Goal: Use online tool/utility: Use online tool/utility

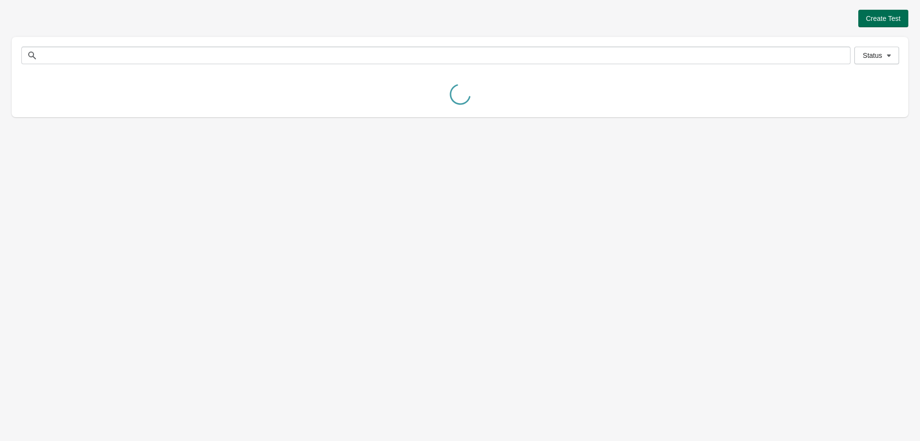
click at [891, 15] on span "Create Test" at bounding box center [883, 19] width 35 height 8
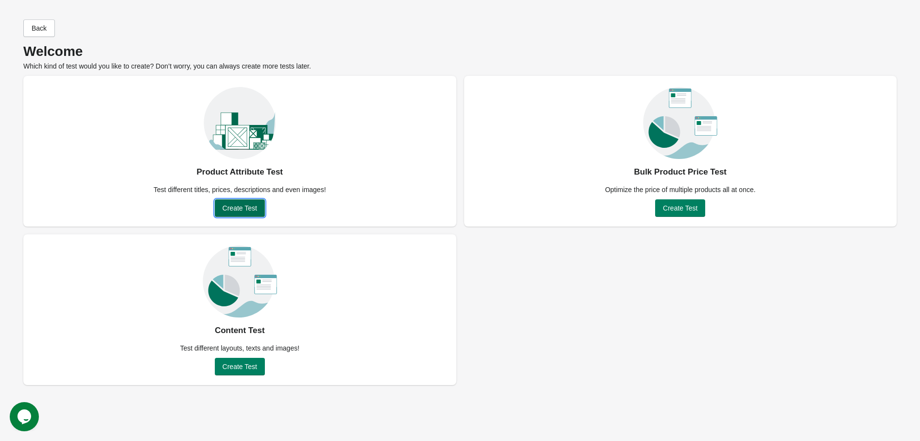
click at [248, 214] on button "Create Test" at bounding box center [240, 208] width 50 height 18
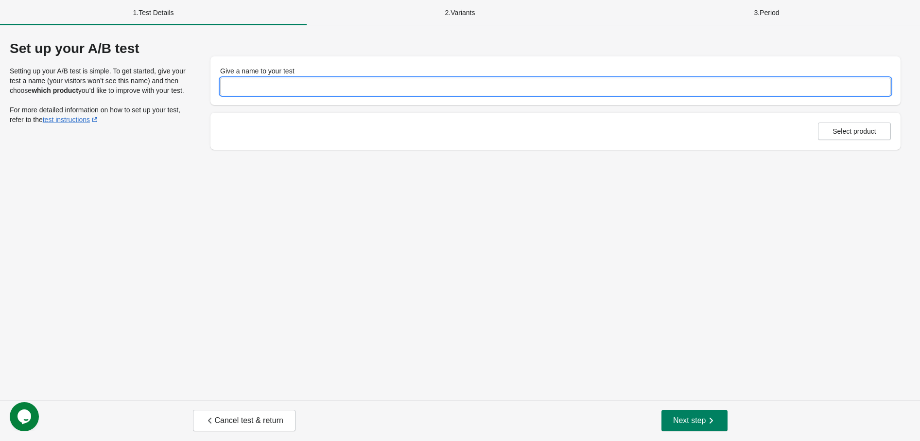
click at [311, 86] on input "Give a name to your test" at bounding box center [555, 87] width 671 height 18
type input "**********"
click at [538, 224] on div "**********" at bounding box center [460, 212] width 920 height 375
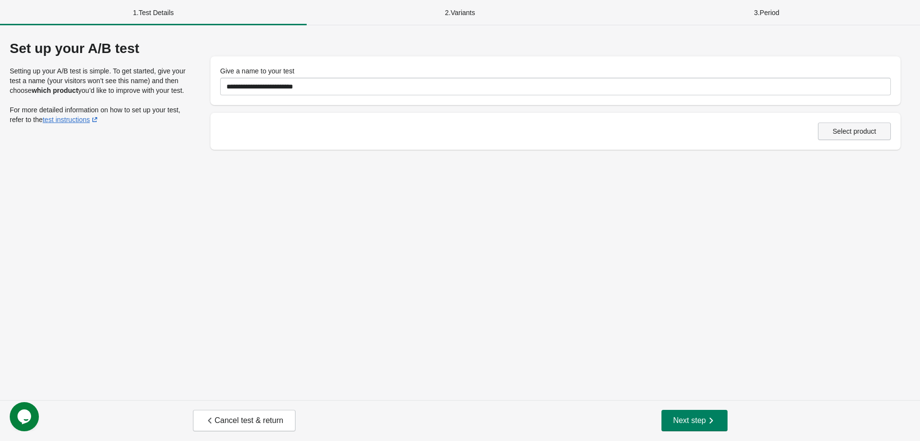
click at [837, 136] on button "Select product" at bounding box center [854, 132] width 73 height 18
click at [876, 127] on span "Select product" at bounding box center [855, 131] width 44 height 8
click at [697, 422] on span "Next step" at bounding box center [694, 421] width 43 height 10
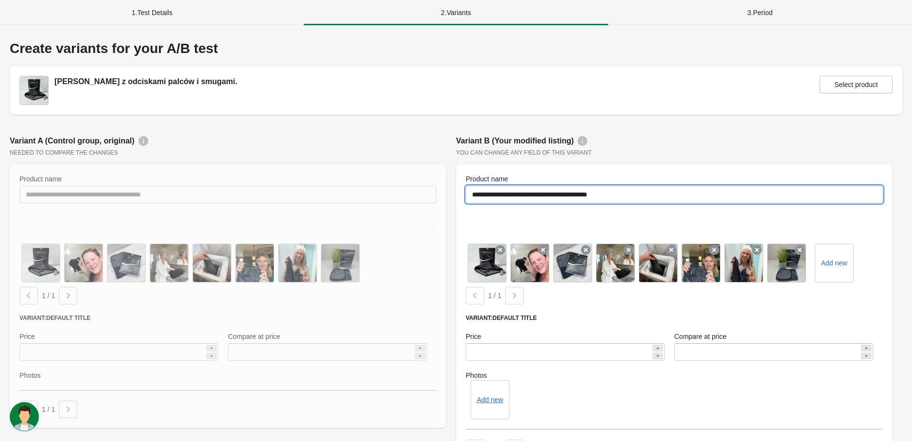
drag, startPoint x: 620, startPoint y: 197, endPoint x: 505, endPoint y: 198, distance: 115.2
click at [505, 198] on input "**********" at bounding box center [674, 195] width 417 height 18
paste input "text"
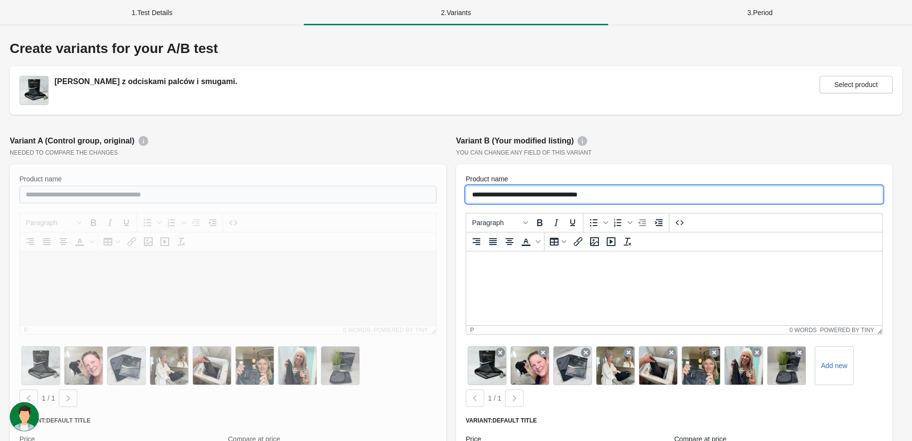
type input "**********"
click at [723, 160] on div "**********" at bounding box center [674, 352] width 446 height 444
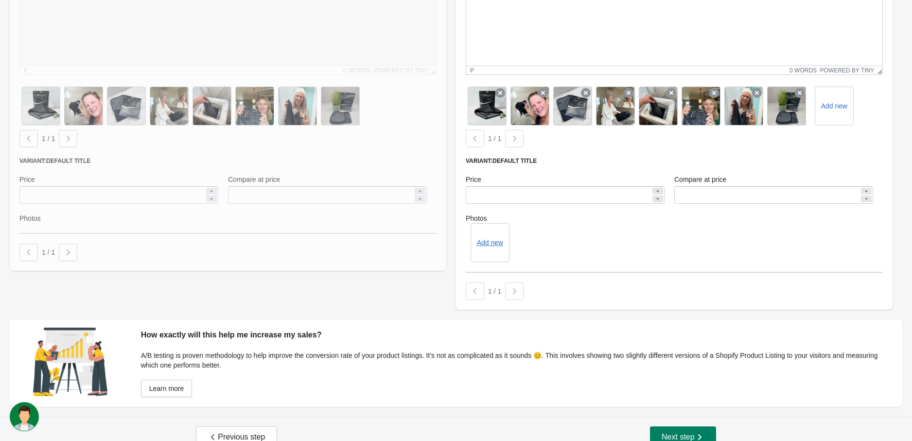
scroll to position [276, 0]
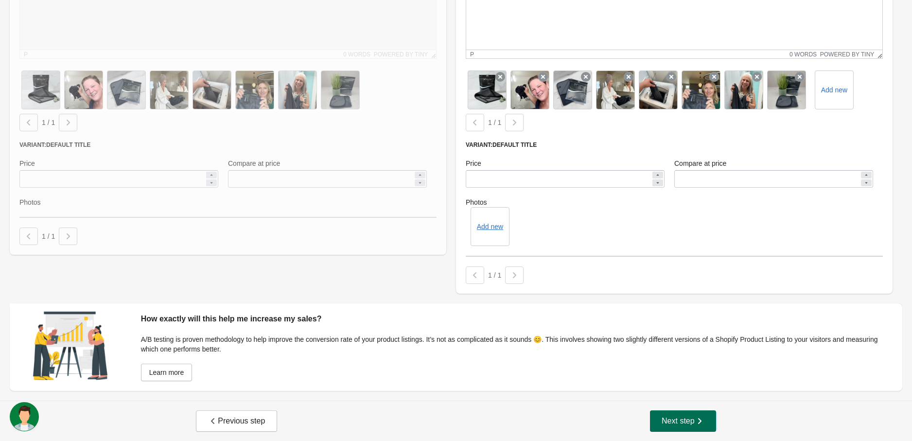
click at [677, 416] on span "Next step" at bounding box center [683, 421] width 43 height 10
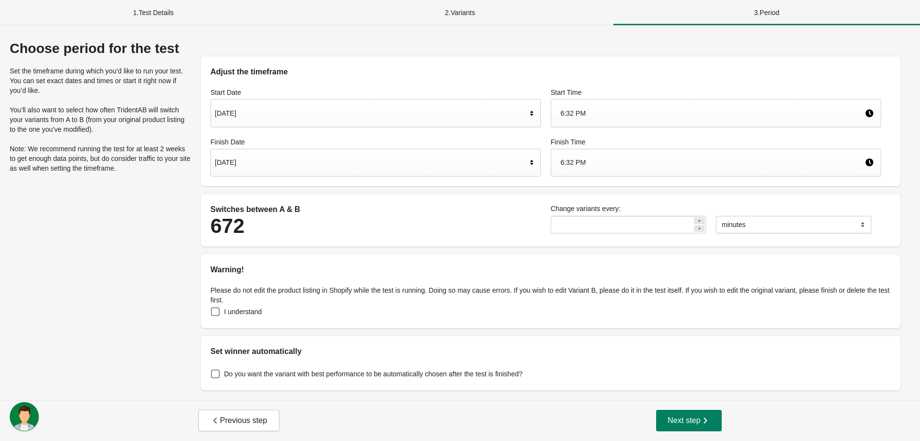
click at [291, 110] on div "[DATE]" at bounding box center [371, 113] width 312 height 18
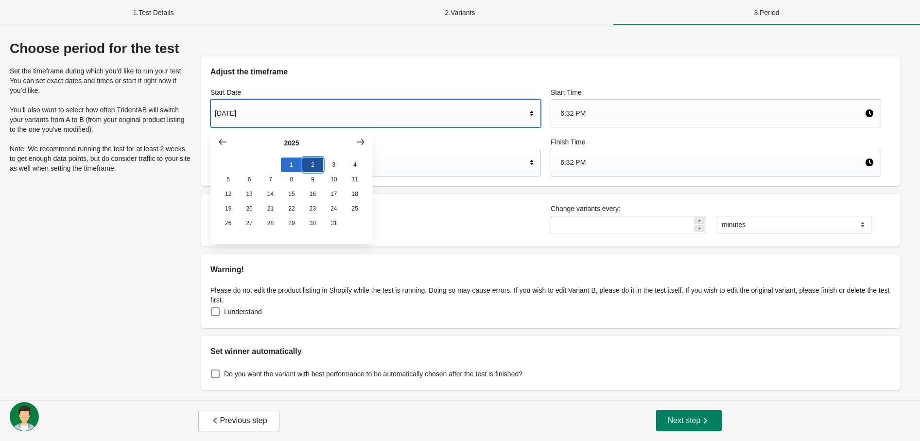
click at [312, 170] on button "2" at bounding box center [312, 165] width 21 height 15
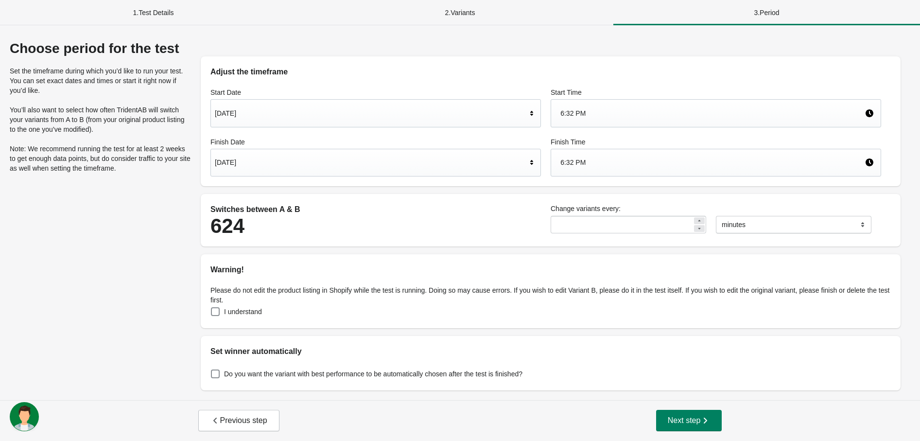
click at [626, 115] on div "6:32 PM" at bounding box center [713, 113] width 304 height 18
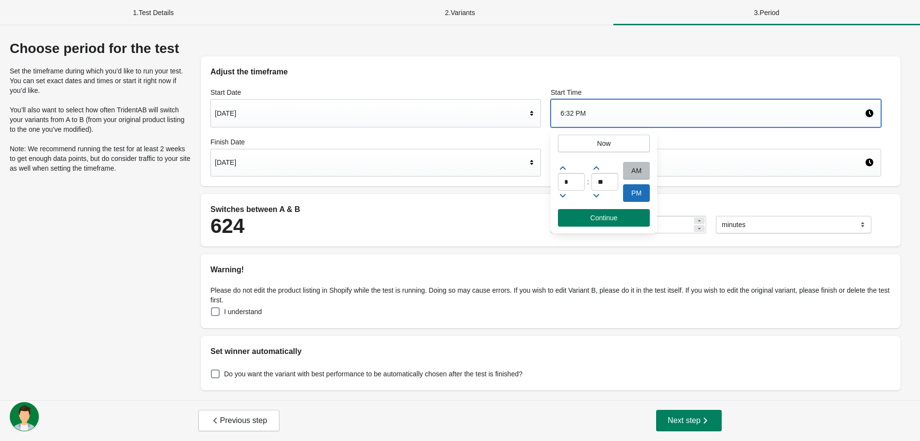
click at [639, 165] on div "AM" at bounding box center [636, 171] width 27 height 18
click at [578, 178] on input "*" at bounding box center [571, 182] width 27 height 18
type input "*"
type input "**"
click at [628, 220] on span "Continue" at bounding box center [604, 218] width 76 height 8
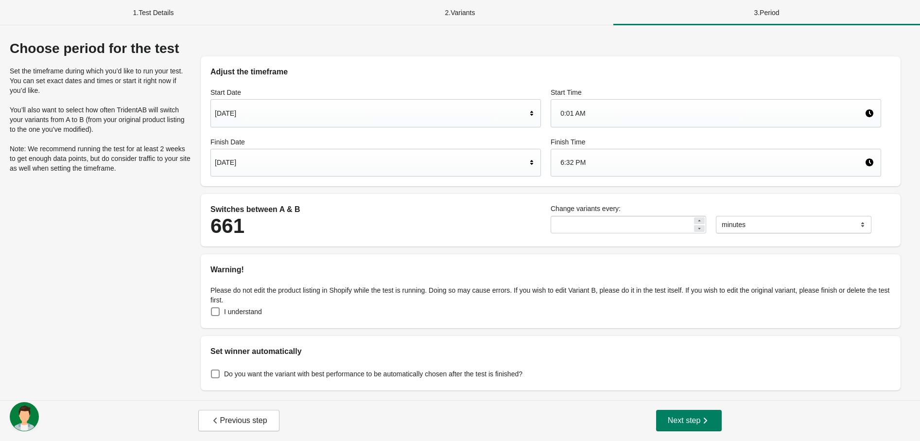
click at [346, 175] on div "[DATE]" at bounding box center [375, 163] width 331 height 28
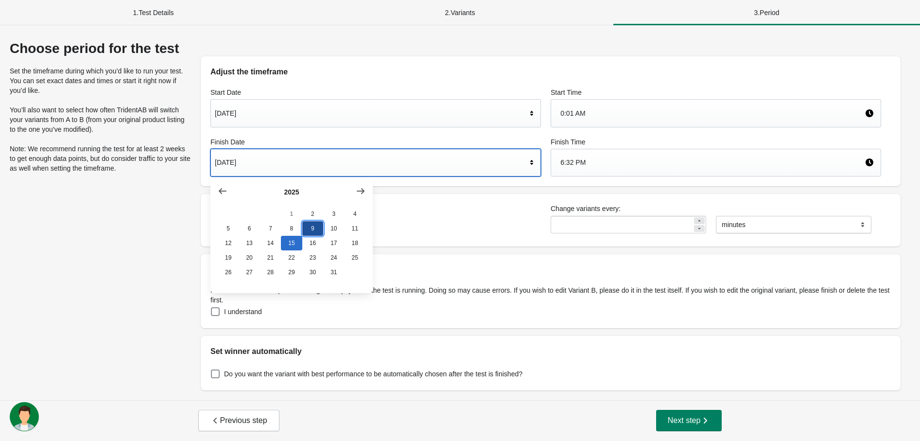
click at [314, 225] on button "9" at bounding box center [312, 228] width 21 height 15
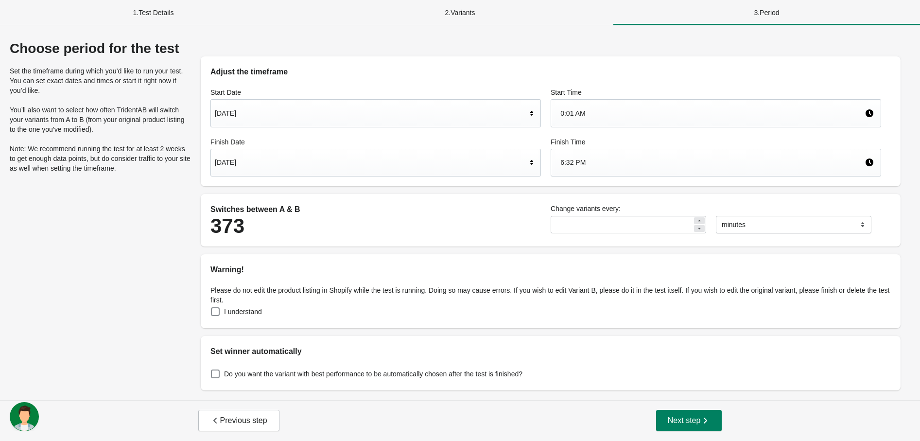
click at [626, 153] on div "6:32 PM" at bounding box center [713, 162] width 304 height 18
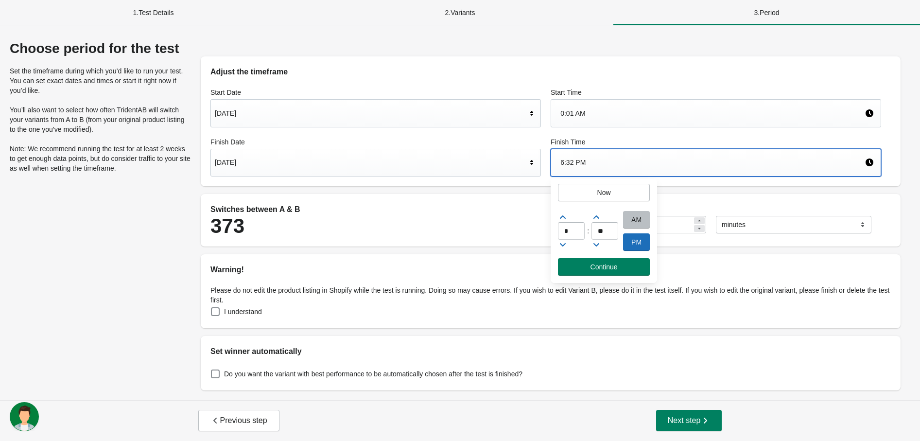
click at [636, 242] on div "PM" at bounding box center [636, 242] width 27 height 18
click at [573, 228] on input "*" at bounding box center [571, 231] width 27 height 18
type input "**"
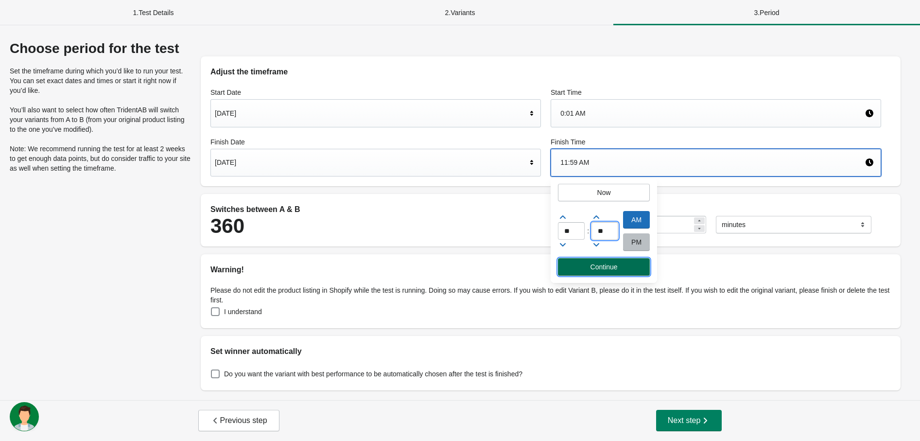
click at [603, 263] on span "Continue" at bounding box center [604, 267] width 27 height 8
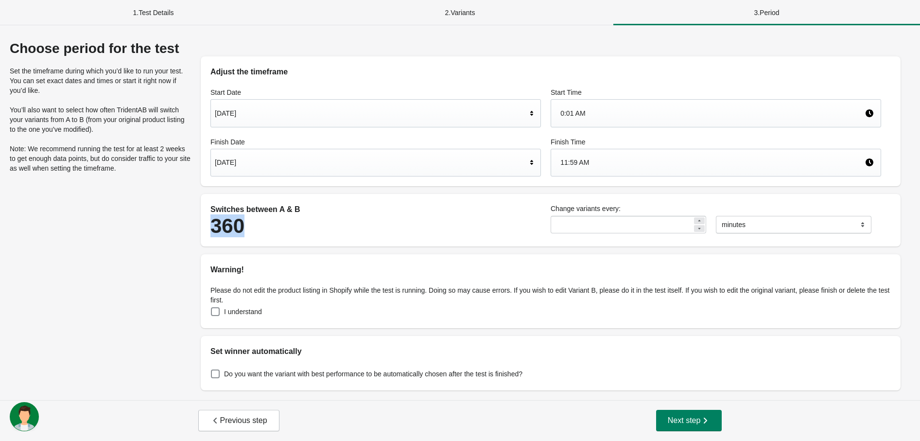
click at [260, 187] on div "Adjust the timeframe Start Date Oct 2, 2025 Start Time 0:01 AM Finish Date Oct …" at bounding box center [550, 216] width 719 height 350
click at [231, 316] on label "I understand" at bounding box center [236, 312] width 52 height 14
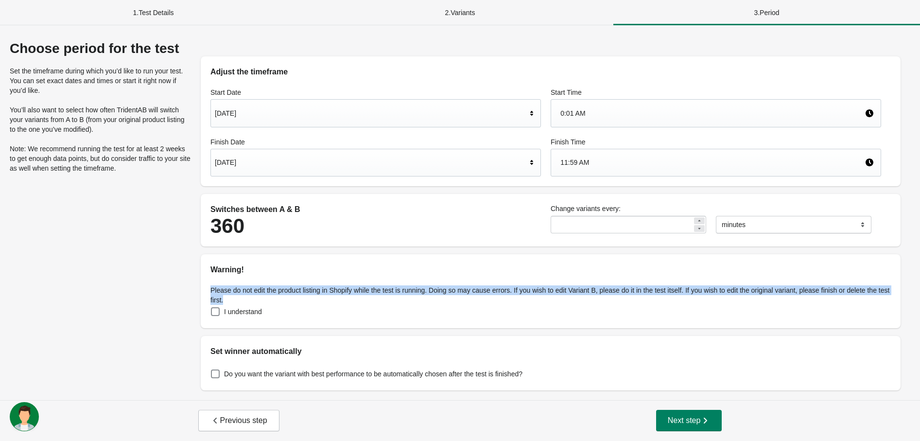
drag, startPoint x: 417, startPoint y: 299, endPoint x: 215, endPoint y: 248, distance: 207.8
click at [231, 252] on div "Adjust the timeframe Start Date Oct 2, 2025 Start Time 0:01 AM Finish Date Oct …" at bounding box center [550, 216] width 719 height 350
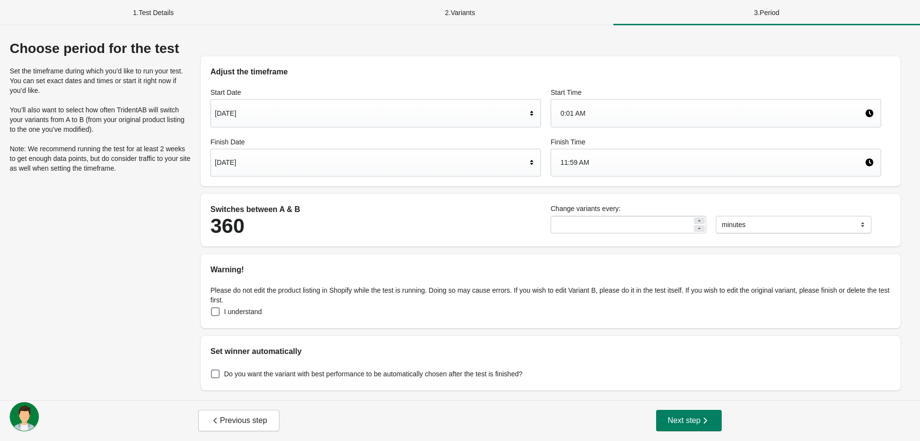
drag, startPoint x: 153, startPoint y: 218, endPoint x: 250, endPoint y: 352, distance: 166.0
click at [154, 220] on div "Choose period for the test Set the timeframe during which you’d like to run you…" at bounding box center [460, 216] width 901 height 350
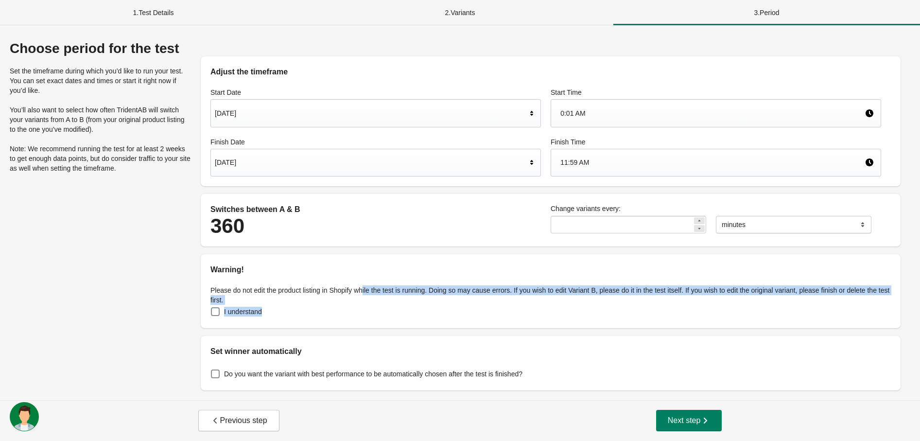
click at [349, 276] on div "Please do not edit the product listing in Shopify while the test is running. Do…" at bounding box center [551, 302] width 700 height 53
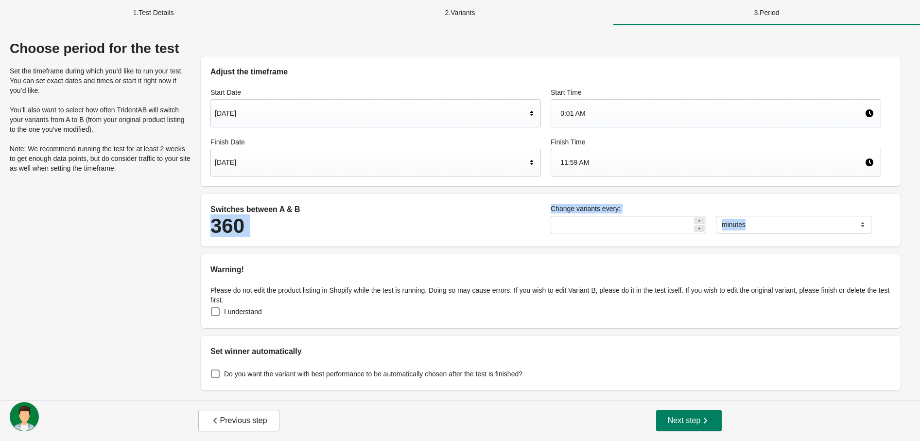
drag, startPoint x: 175, startPoint y: 253, endPoint x: 313, endPoint y: 278, distance: 139.8
click at [250, 269] on div "Choose period for the test Set the timeframe during which you’d like to run you…" at bounding box center [460, 216] width 901 height 350
click at [637, 308] on div "I understand" at bounding box center [550, 312] width 681 height 14
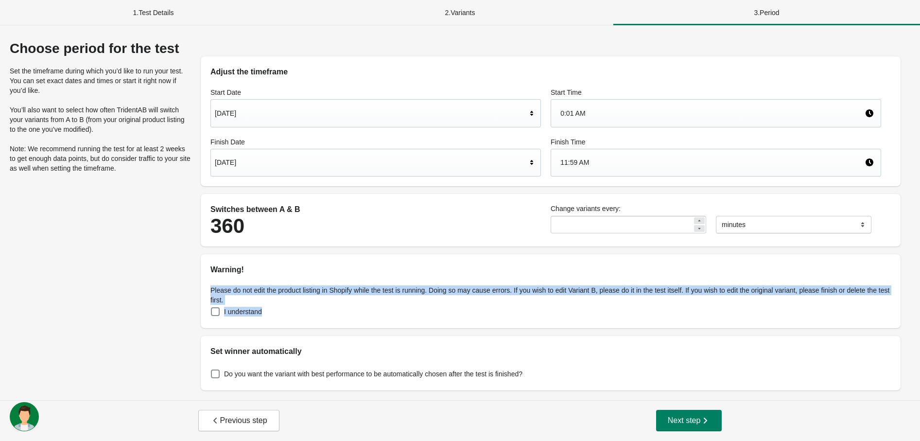
drag, startPoint x: 389, startPoint y: 270, endPoint x: 293, endPoint y: 260, distance: 96.8
click at [308, 262] on div "Warning! Please do not edit the product listing in Shopify while the test is ru…" at bounding box center [551, 291] width 700 height 74
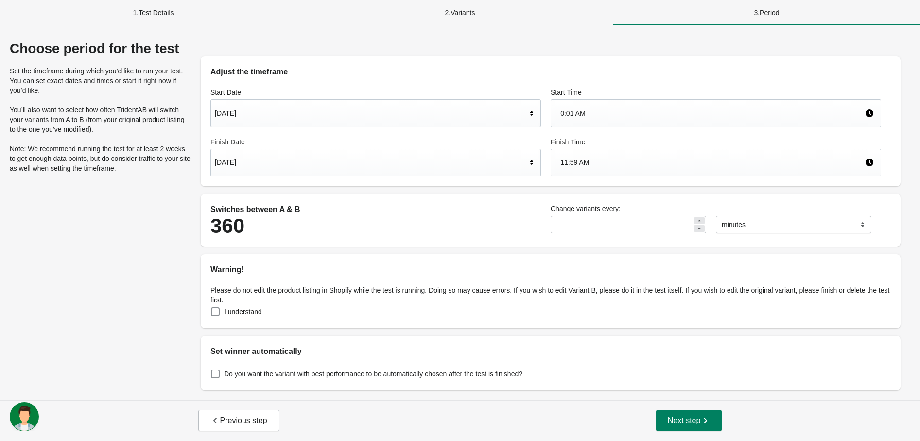
click at [202, 229] on div "Switches between A & B 360 Change variants every: ** ******* ***** **** minutes" at bounding box center [551, 220] width 700 height 53
click at [702, 419] on icon "button" at bounding box center [706, 421] width 10 height 10
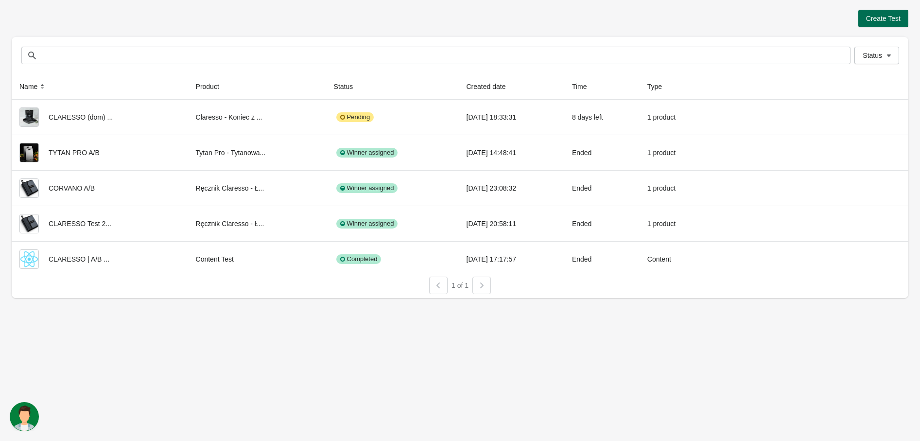
click at [897, 21] on span "Create Test" at bounding box center [883, 19] width 35 height 8
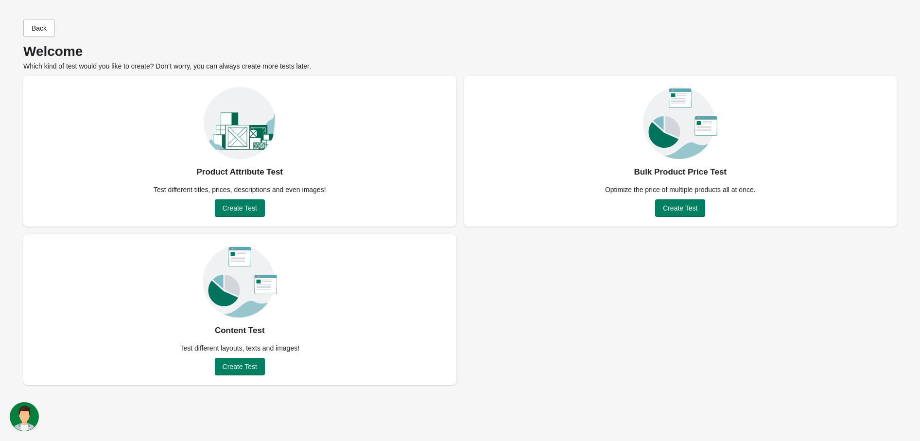
click at [242, 216] on div "Create Test" at bounding box center [240, 208] width 50 height 18
click at [241, 213] on button "Create Test" at bounding box center [240, 208] width 50 height 18
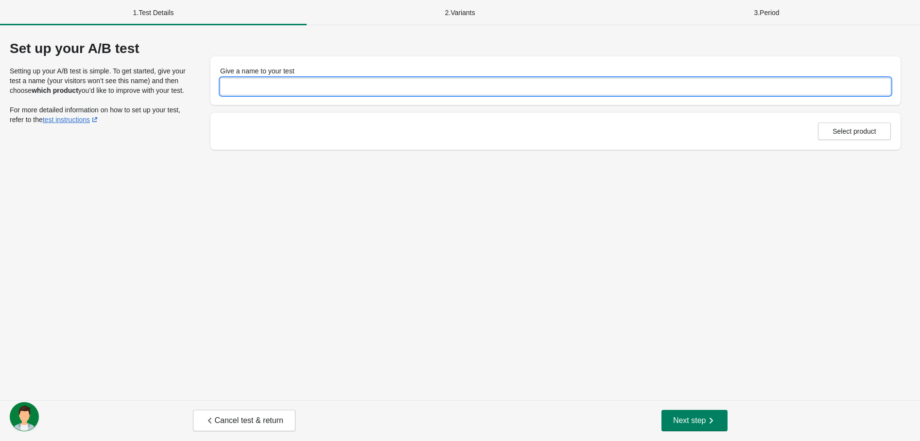
click at [279, 91] on input "Give a name to your test" at bounding box center [555, 87] width 671 height 18
type input "**********"
click at [862, 122] on div "Select product" at bounding box center [555, 131] width 690 height 37
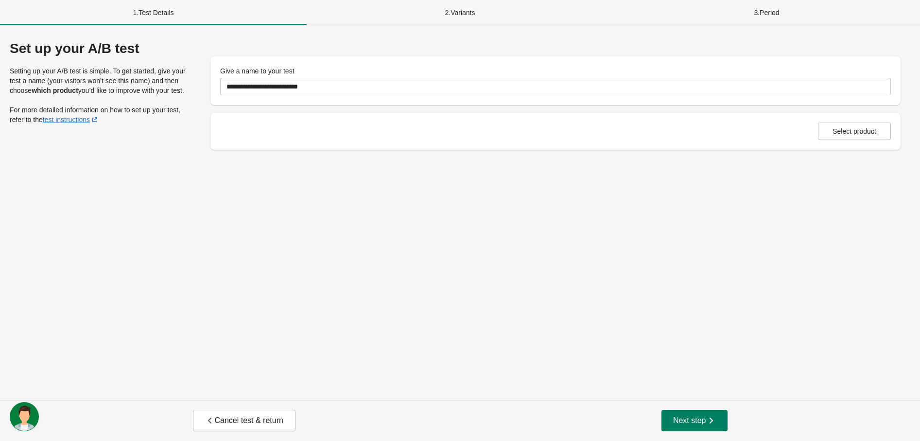
click at [862, 143] on div "Select product" at bounding box center [555, 131] width 690 height 37
click at [857, 135] on button "Select product" at bounding box center [854, 132] width 73 height 18
click at [672, 420] on button "Next step" at bounding box center [695, 420] width 66 height 21
click at [711, 416] on icon "button" at bounding box center [711, 421] width 10 height 10
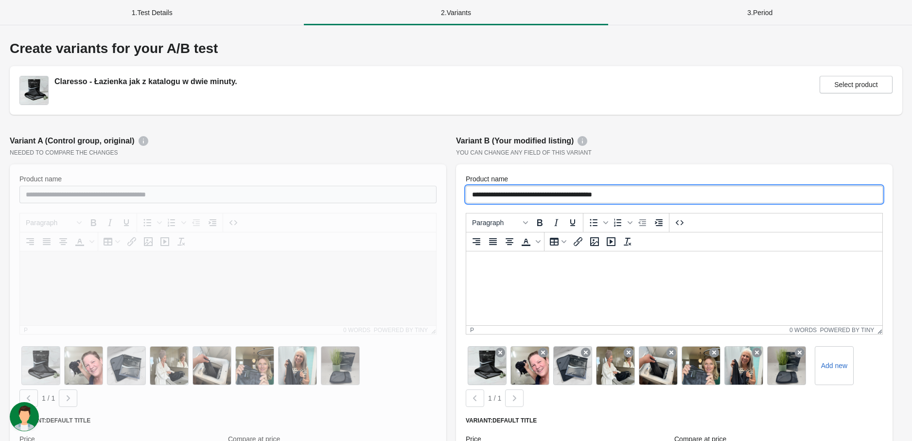
drag, startPoint x: 657, startPoint y: 192, endPoint x: 490, endPoint y: 177, distance: 167.9
click at [516, 179] on div "**********" at bounding box center [674, 188] width 417 height 29
click at [732, 186] on input "**********" at bounding box center [674, 195] width 417 height 18
drag, startPoint x: 648, startPoint y: 190, endPoint x: 503, endPoint y: 194, distance: 144.9
click at [503, 194] on input "**********" at bounding box center [674, 195] width 417 height 18
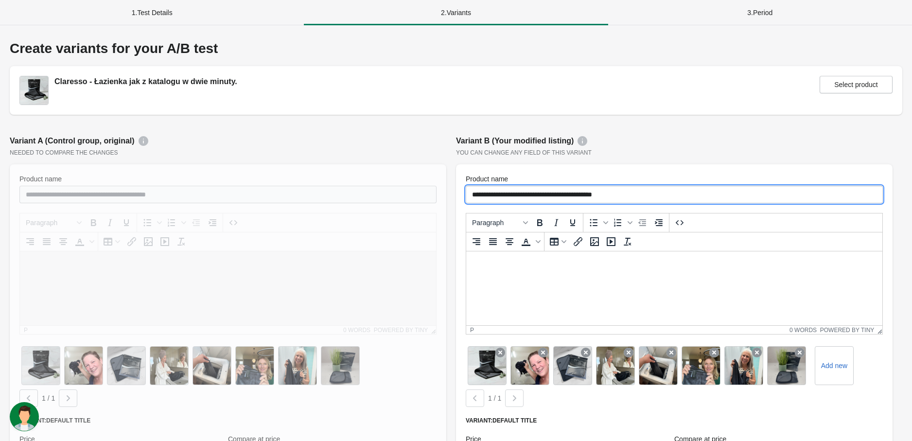
paste input "text"
type input "**********"
click at [698, 147] on div "**********" at bounding box center [674, 352] width 446 height 444
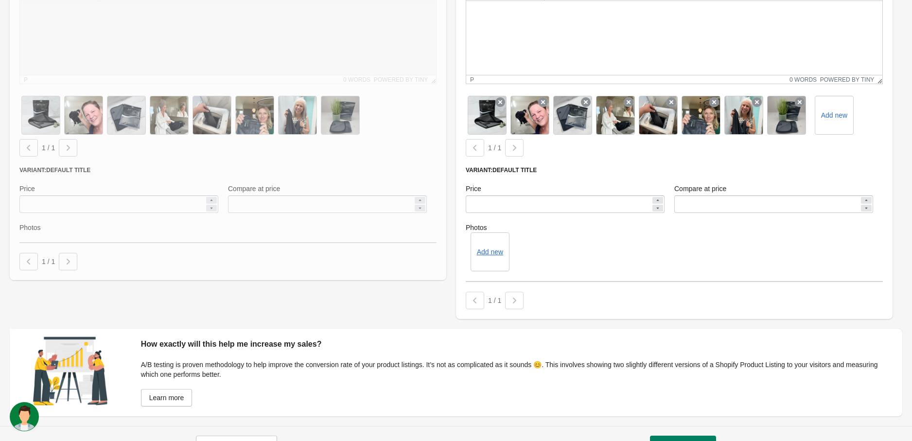
scroll to position [270, 0]
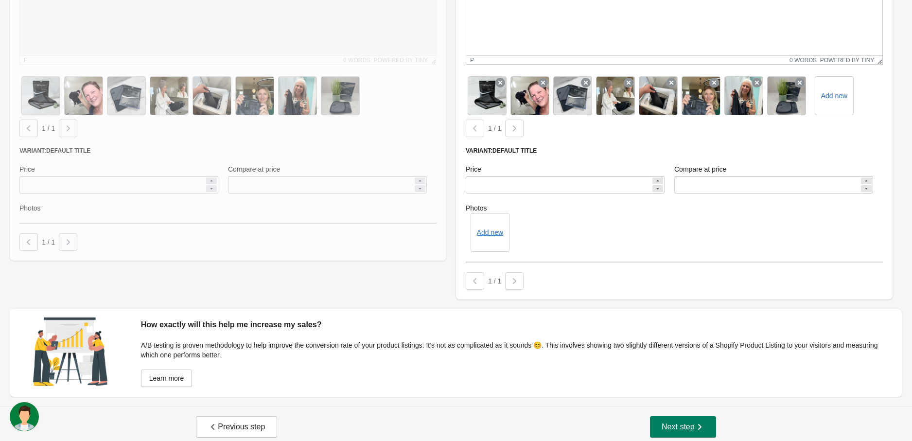
click at [705, 411] on div "Previous step Next step" at bounding box center [456, 426] width 912 height 41
click at [703, 428] on icon "button" at bounding box center [700, 427] width 10 height 10
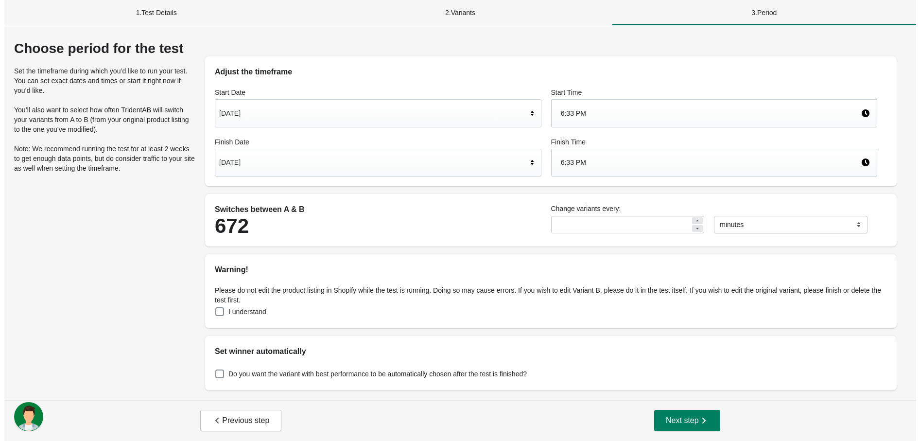
scroll to position [0, 0]
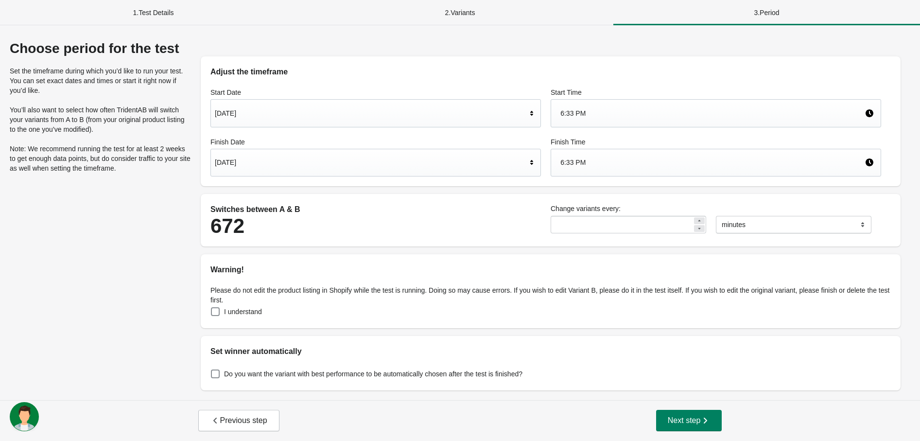
click at [401, 110] on div "[DATE]" at bounding box center [371, 113] width 312 height 18
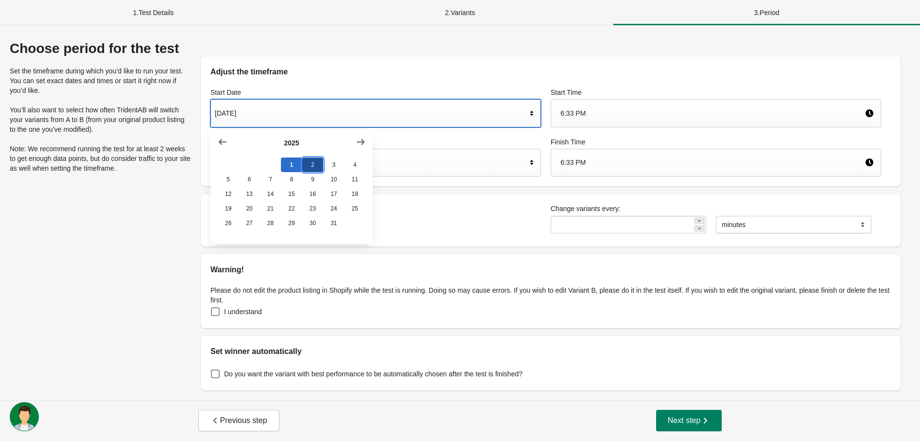
click at [310, 167] on button "2" at bounding box center [312, 165] width 21 height 15
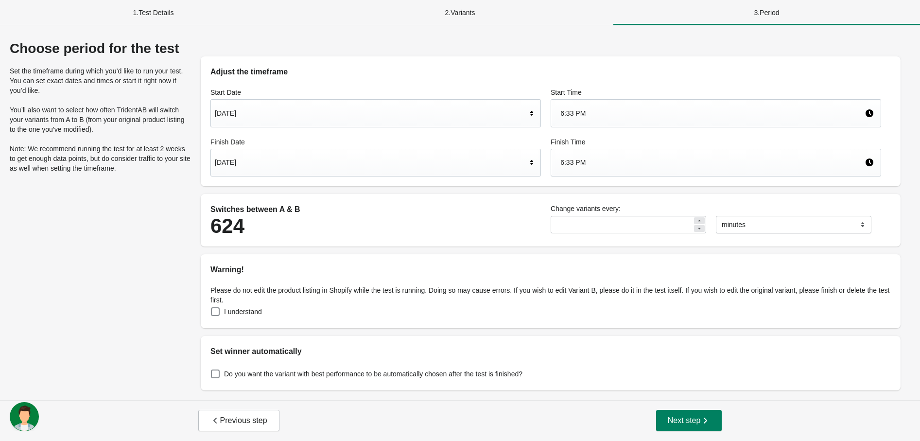
click at [606, 117] on div "6:33 PM" at bounding box center [713, 113] width 304 height 18
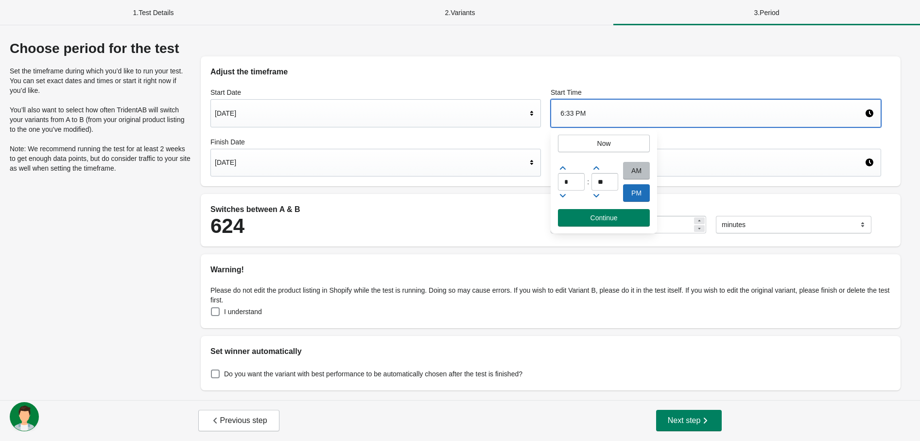
click at [629, 168] on div "AM" at bounding box center [636, 171] width 27 height 18
click at [570, 186] on input "*" at bounding box center [571, 182] width 27 height 18
type input "*"
type input "**"
click at [599, 221] on span "Continue" at bounding box center [604, 218] width 27 height 8
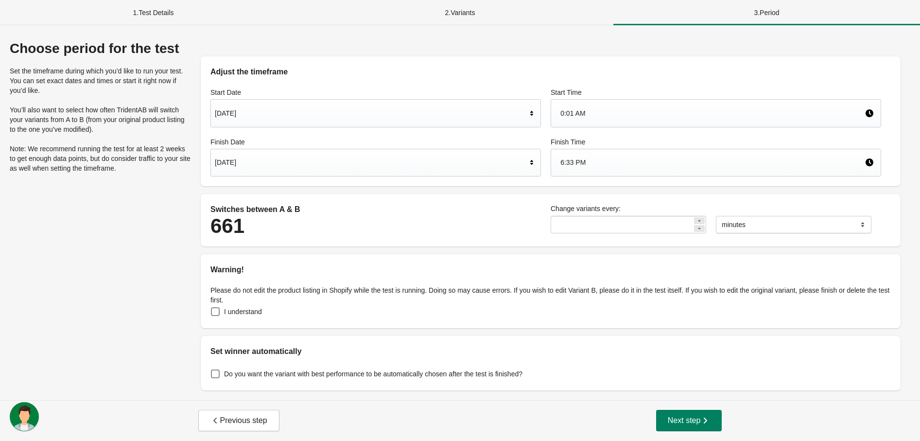
click at [295, 152] on div "[DATE]" at bounding box center [375, 163] width 331 height 28
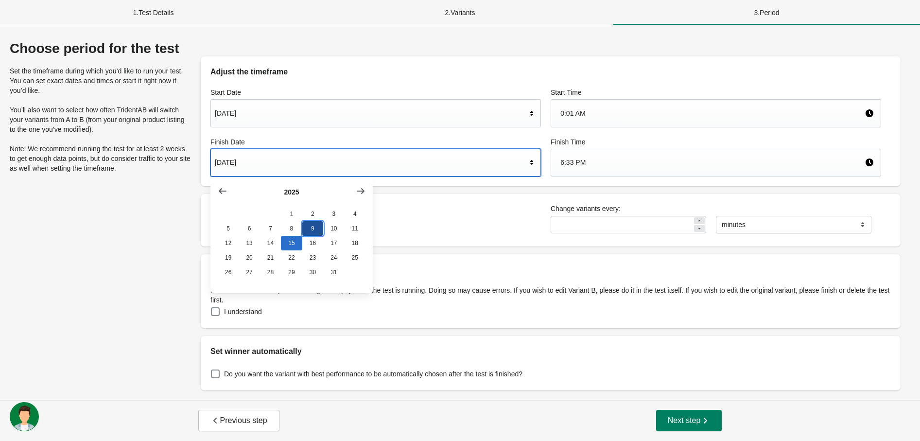
click at [313, 228] on button "9" at bounding box center [312, 228] width 21 height 15
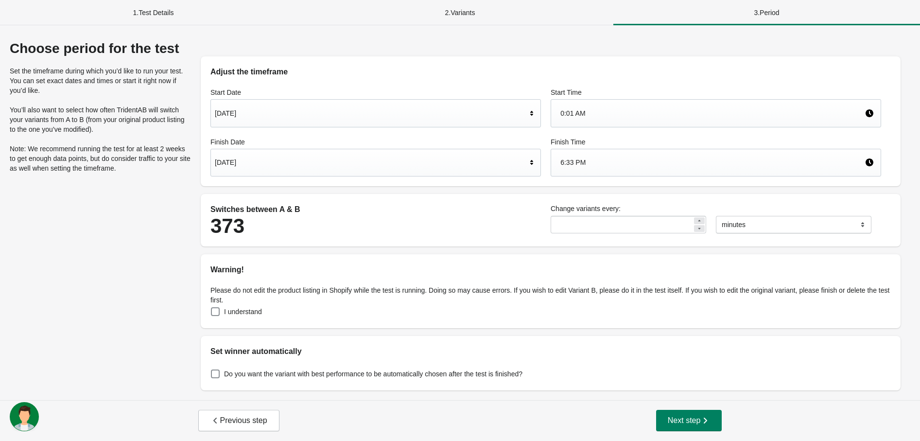
click at [623, 157] on div "6:33 PM" at bounding box center [713, 162] width 304 height 18
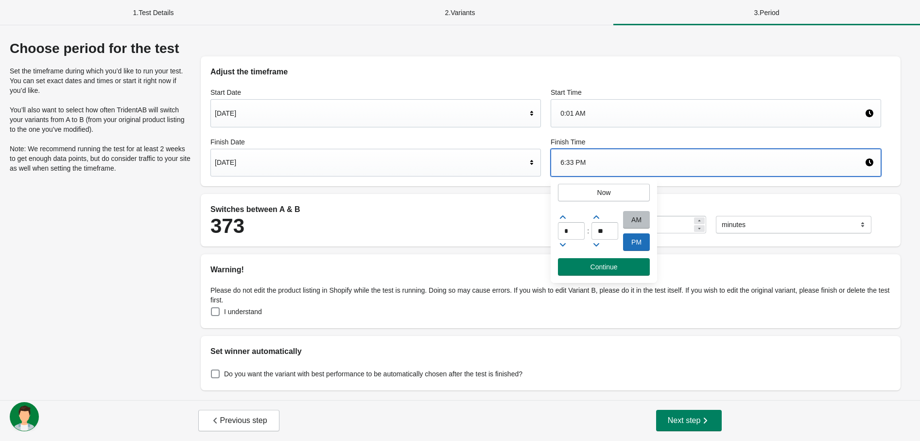
click at [634, 243] on div "PM" at bounding box center [636, 242] width 27 height 18
click at [575, 228] on input "*" at bounding box center [571, 231] width 27 height 18
type input "**"
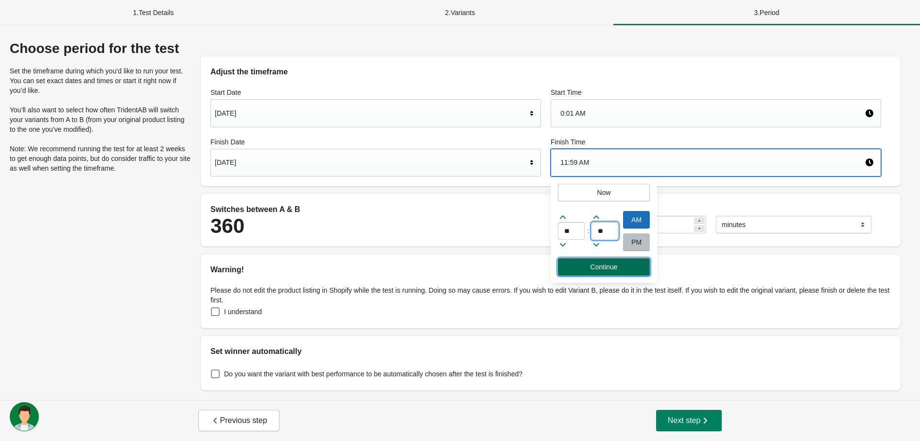
click at [610, 267] on span "Continue" at bounding box center [604, 267] width 27 height 8
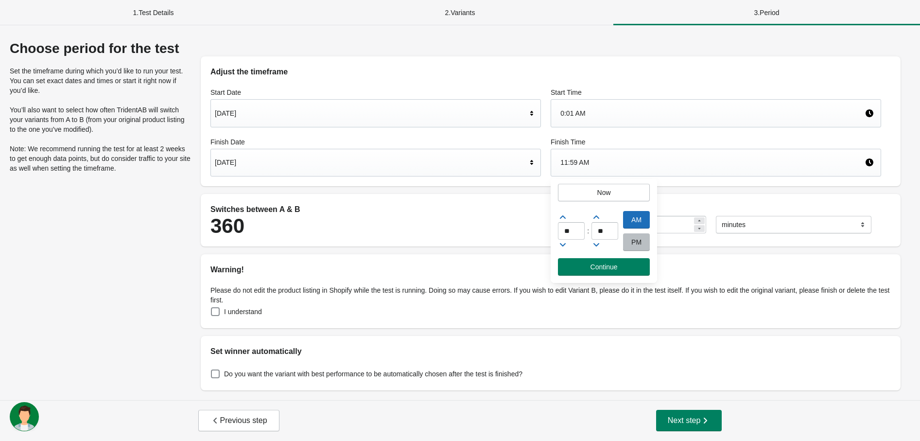
click at [470, 214] on div "Switches between A & B" at bounding box center [375, 210] width 331 height 12
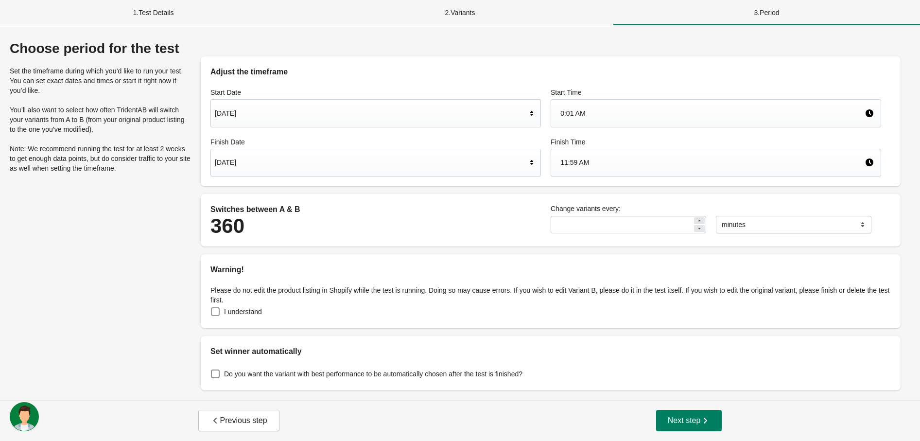
click at [216, 311] on span at bounding box center [215, 311] width 9 height 9
click at [694, 413] on button "Next step" at bounding box center [689, 420] width 66 height 21
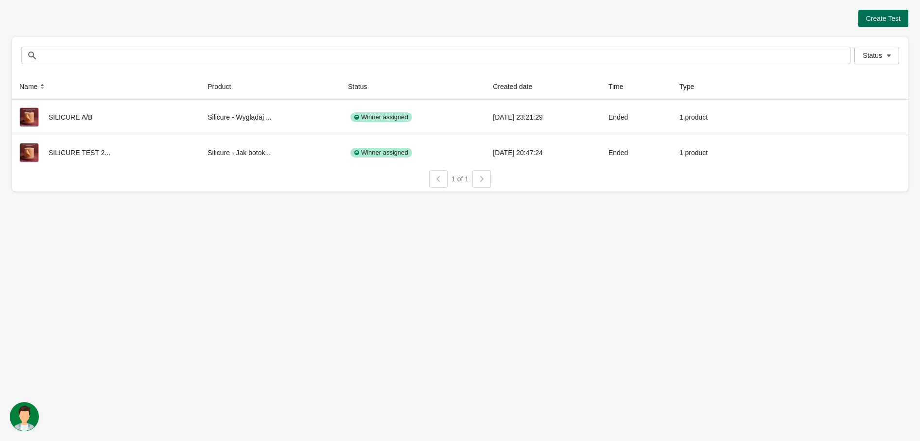
click at [882, 23] on button "Create Test" at bounding box center [884, 19] width 50 height 18
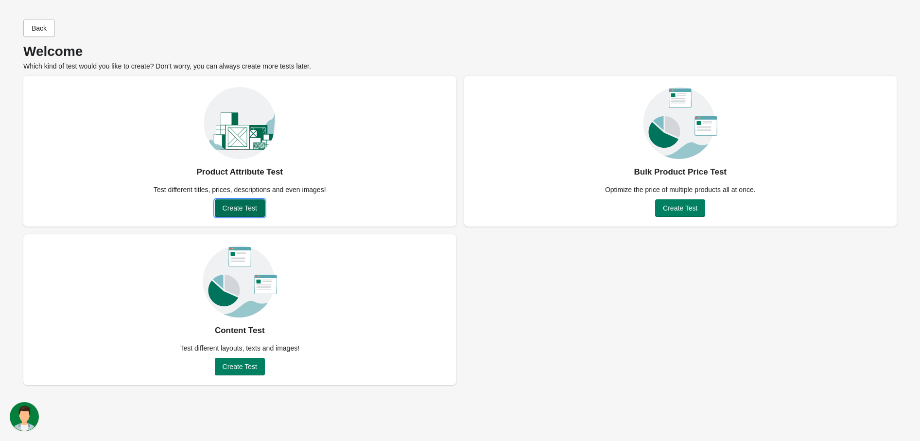
click at [234, 212] on button "Create Test" at bounding box center [240, 208] width 50 height 18
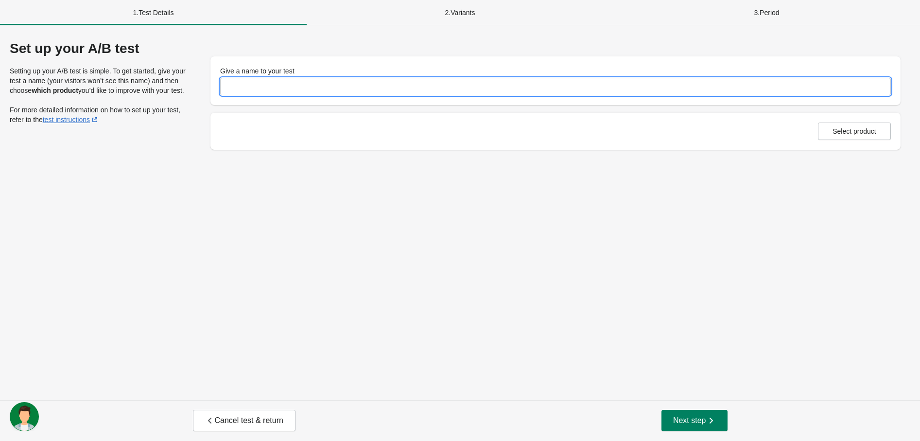
click at [288, 90] on input "Give a name to your test" at bounding box center [555, 87] width 671 height 18
type input "**********"
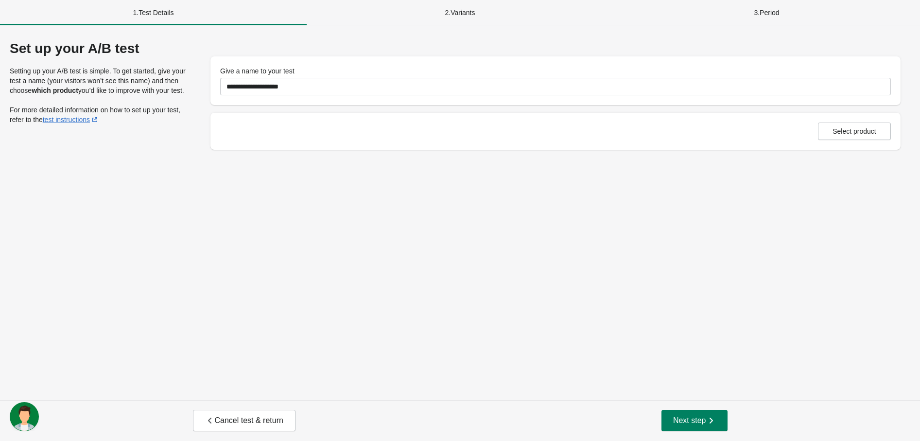
click at [842, 144] on div "Select product" at bounding box center [555, 131] width 690 height 37
click at [842, 129] on span "Select product" at bounding box center [855, 131] width 44 height 8
click at [702, 414] on button "Next step" at bounding box center [695, 420] width 66 height 21
click at [711, 418] on icon "button" at bounding box center [711, 421] width 10 height 10
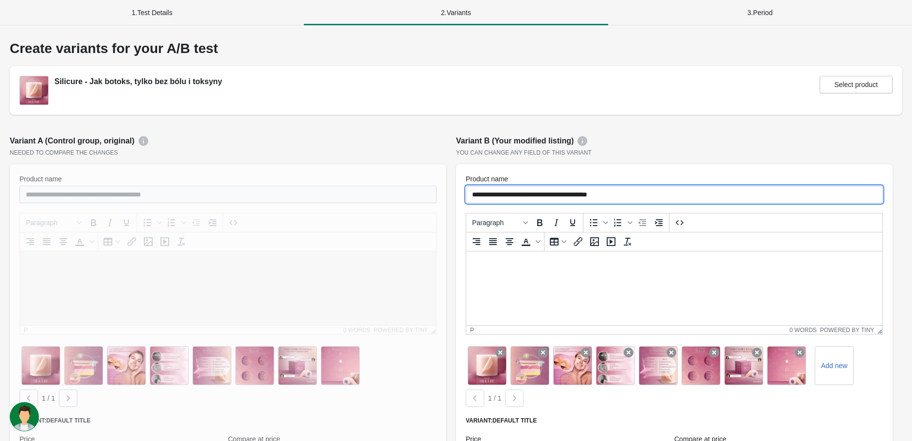
drag, startPoint x: 592, startPoint y: 196, endPoint x: 500, endPoint y: 197, distance: 92.4
click at [500, 197] on input "**********" at bounding box center [674, 195] width 417 height 18
paste input "text"
type input "**********"
click at [724, 156] on div "You can change any field of this variant" at bounding box center [674, 153] width 437 height 8
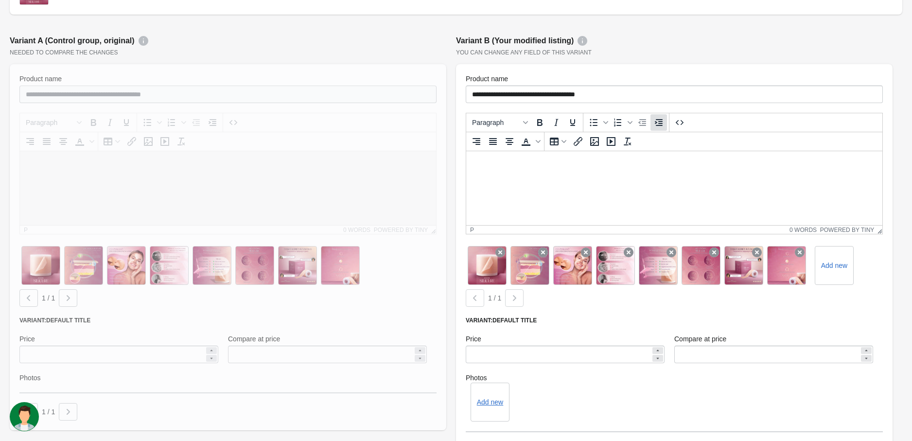
scroll to position [276, 0]
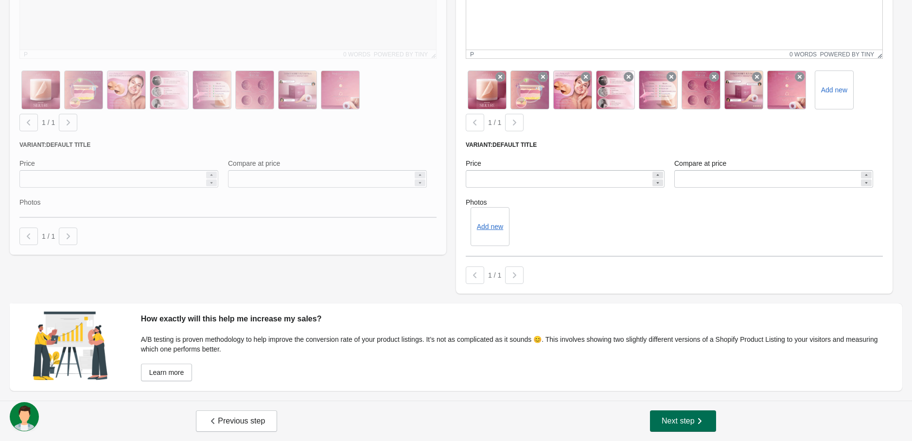
click at [700, 421] on icon "button" at bounding box center [699, 421] width 3 height 6
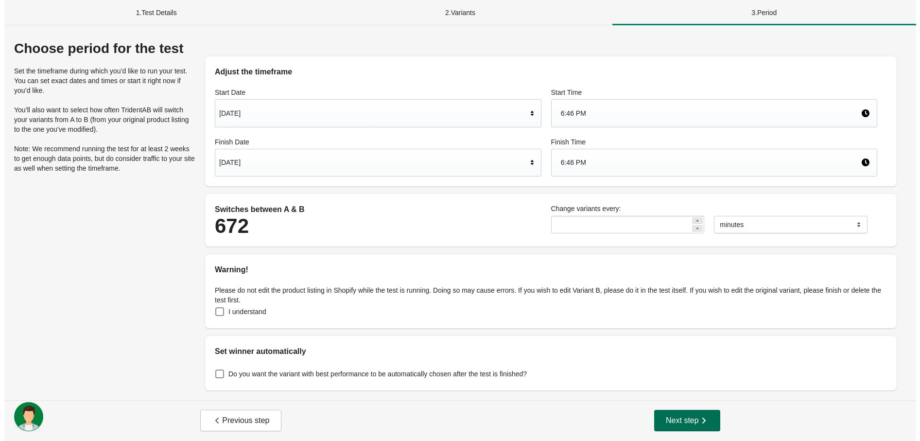
scroll to position [0, 0]
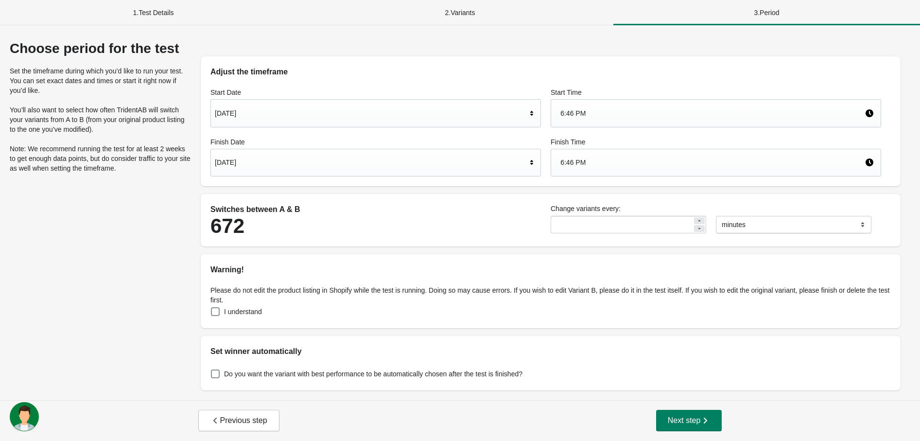
click at [366, 104] on div "[DATE]" at bounding box center [371, 113] width 312 height 18
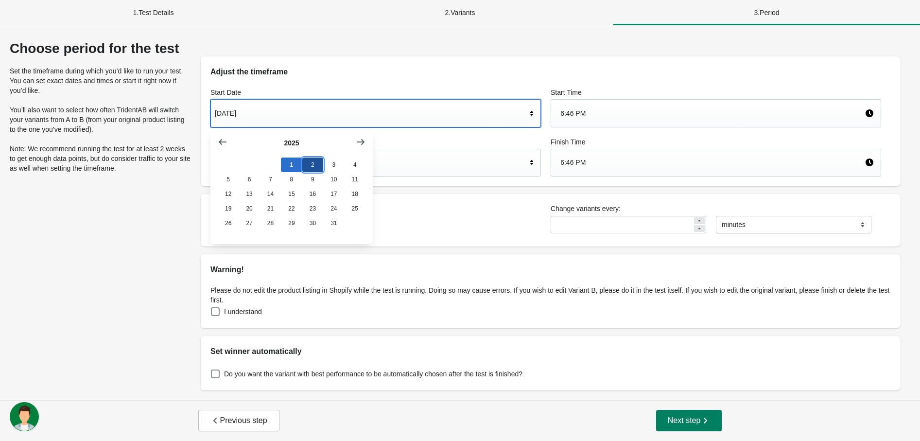
click at [312, 167] on button "2" at bounding box center [312, 165] width 21 height 15
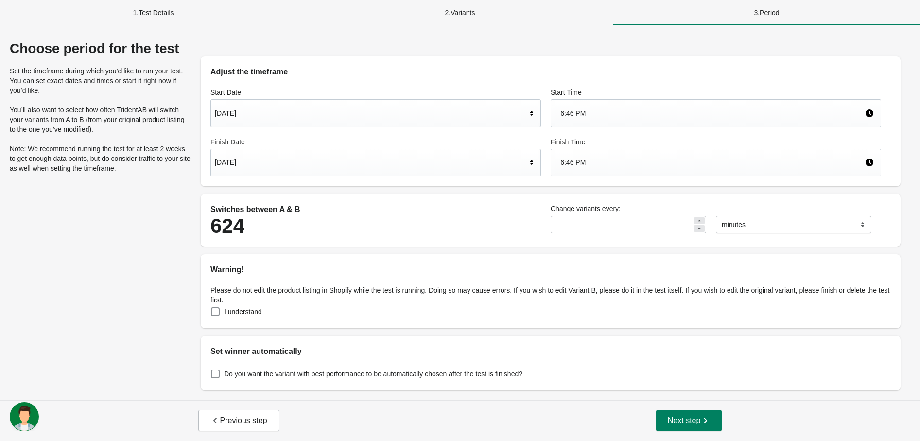
click at [601, 101] on div "6:46 PM" at bounding box center [716, 113] width 331 height 28
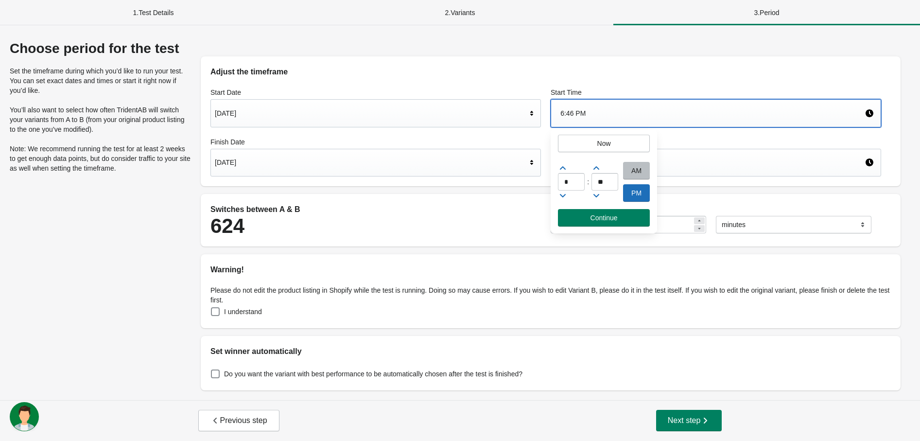
click at [635, 166] on div "AM" at bounding box center [636, 171] width 27 height 18
click at [576, 184] on input "*" at bounding box center [571, 182] width 27 height 18
type input "*"
type input "**"
click at [603, 221] on span "Continue" at bounding box center [604, 218] width 27 height 8
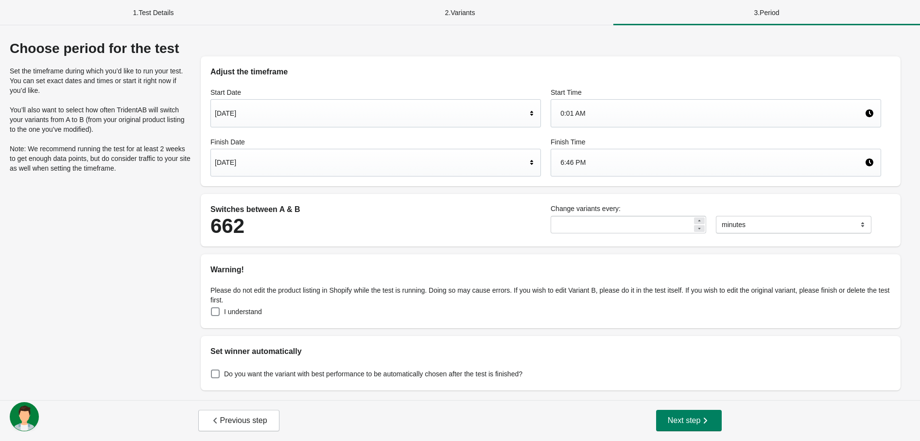
click at [261, 146] on label "Finish Date" at bounding box center [375, 142] width 331 height 10
click at [273, 166] on div "[DATE]" at bounding box center [371, 162] width 312 height 18
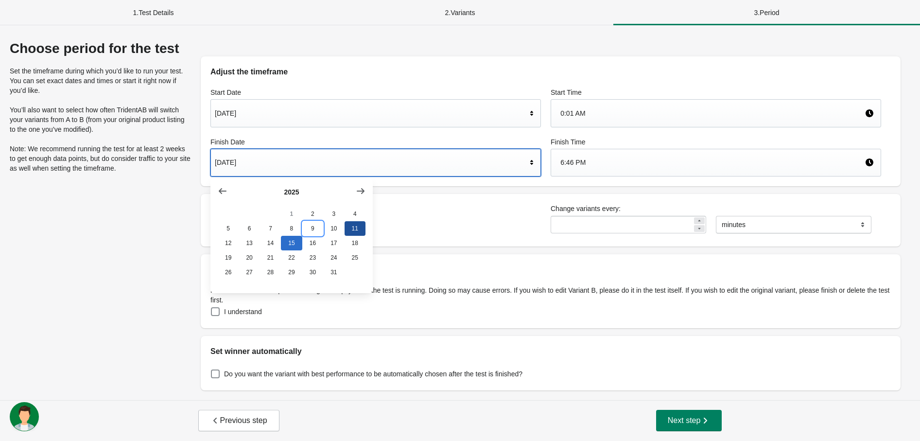
drag, startPoint x: 316, startPoint y: 229, endPoint x: 355, endPoint y: 225, distance: 38.7
click at [317, 229] on button "9" at bounding box center [312, 228] width 21 height 15
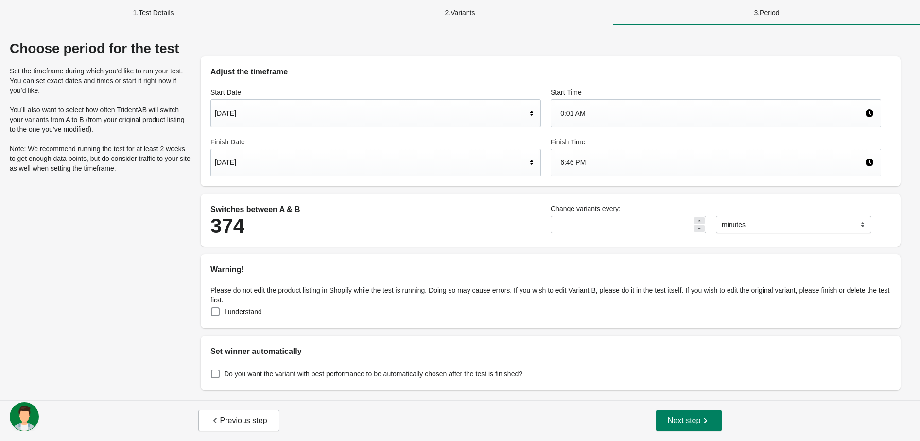
click at [597, 179] on div "Finish Time 6:46 PM" at bounding box center [716, 157] width 340 height 50
click at [597, 171] on div "6:46 PM" at bounding box center [713, 162] width 304 height 18
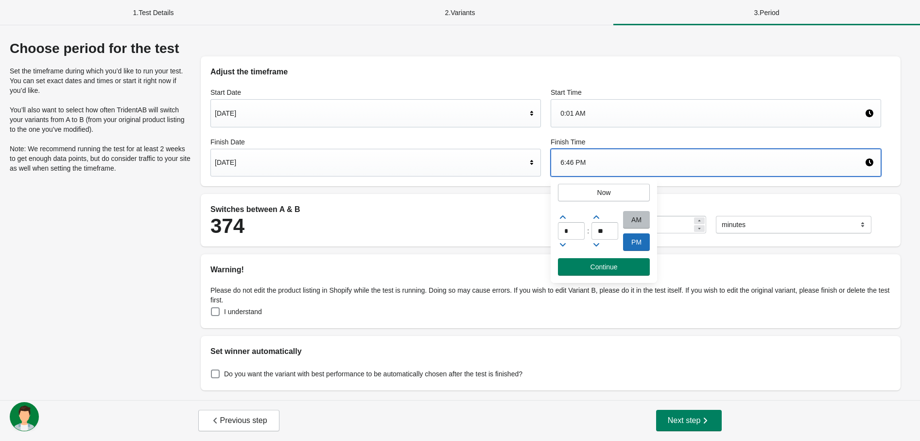
click at [640, 243] on div "PM" at bounding box center [636, 242] width 27 height 18
click at [572, 230] on input "*" at bounding box center [571, 231] width 27 height 18
type input "**"
click at [619, 265] on span "Continue" at bounding box center [604, 267] width 76 height 8
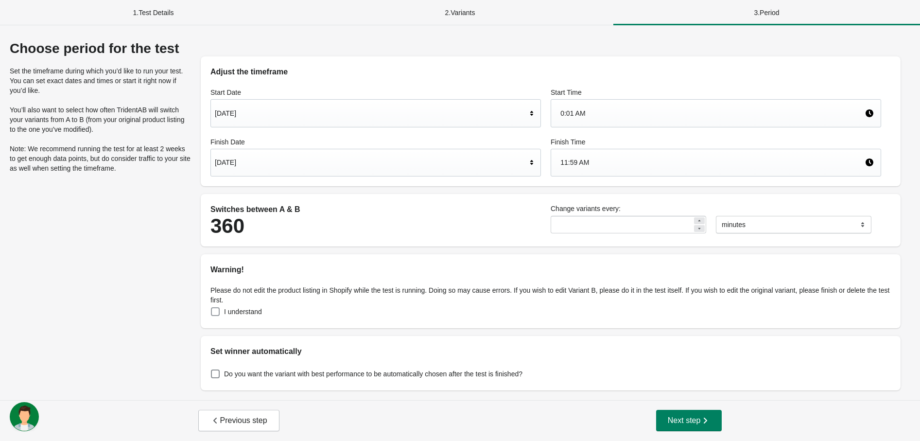
click at [215, 309] on span at bounding box center [215, 311] width 9 height 9
click at [691, 426] on button "Next step" at bounding box center [689, 420] width 66 height 21
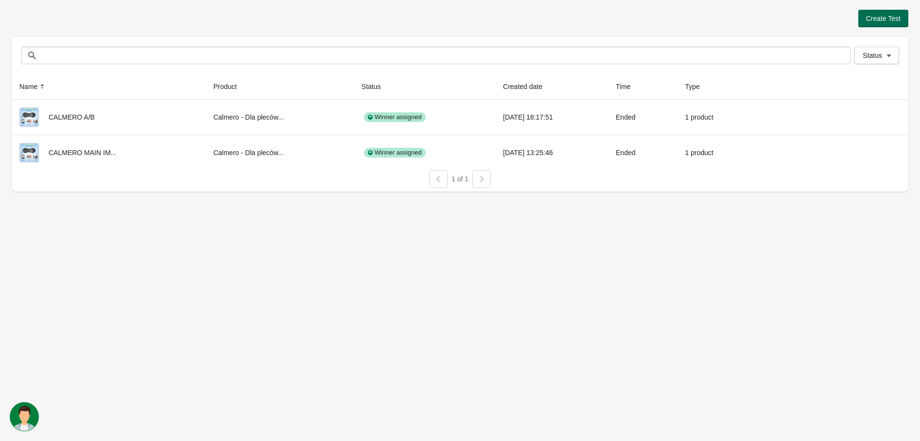
click at [889, 17] on span "Create Test" at bounding box center [883, 19] width 35 height 8
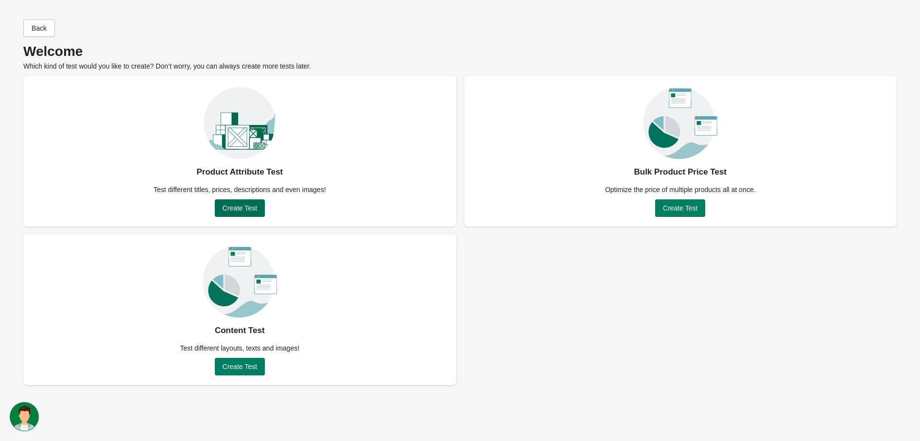
click at [226, 206] on span "Create Test" at bounding box center [240, 208] width 35 height 8
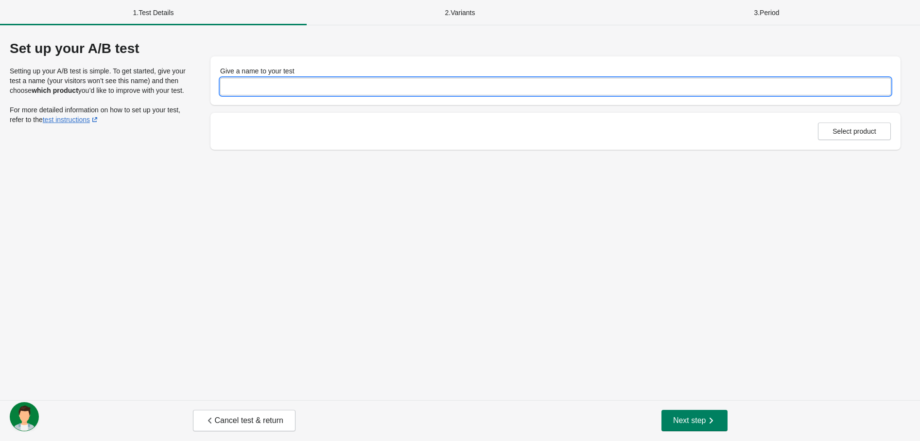
click at [263, 81] on input "Give a name to your test" at bounding box center [555, 87] width 671 height 18
type input "**********"
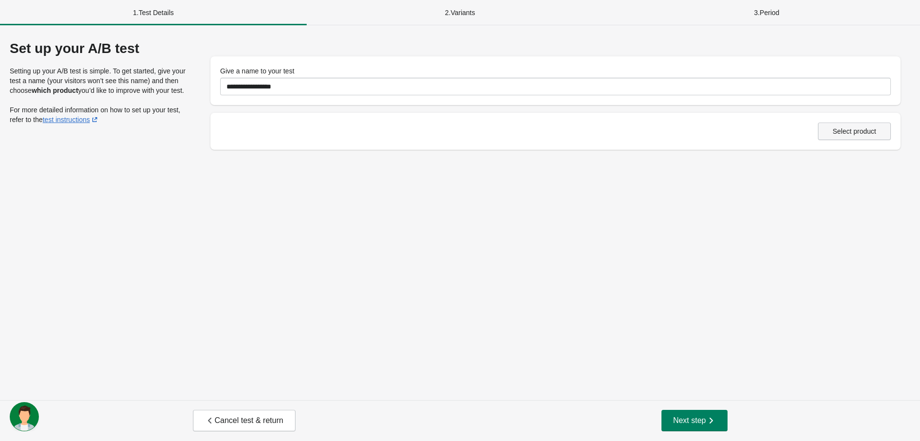
click at [853, 124] on button "Select product" at bounding box center [854, 132] width 73 height 18
click at [684, 416] on span "Next step" at bounding box center [694, 421] width 43 height 10
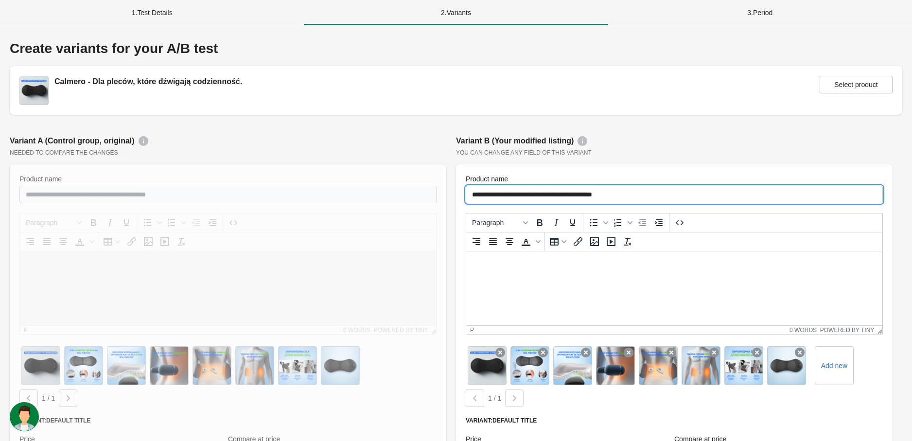
drag, startPoint x: 643, startPoint y: 192, endPoint x: 505, endPoint y: 203, distance: 139.0
click at [505, 203] on div "**********" at bounding box center [674, 366] width 437 height 405
paste input "text"
type input "**********"
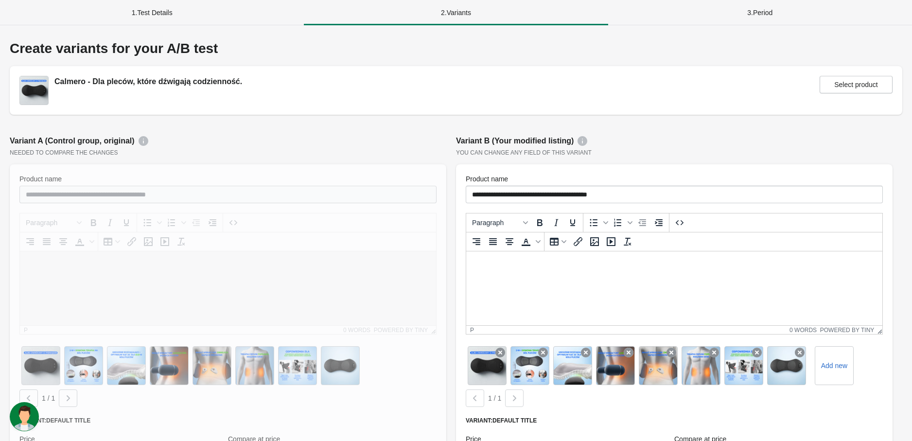
click at [708, 154] on div "You can change any field of this variant" at bounding box center [674, 153] width 437 height 8
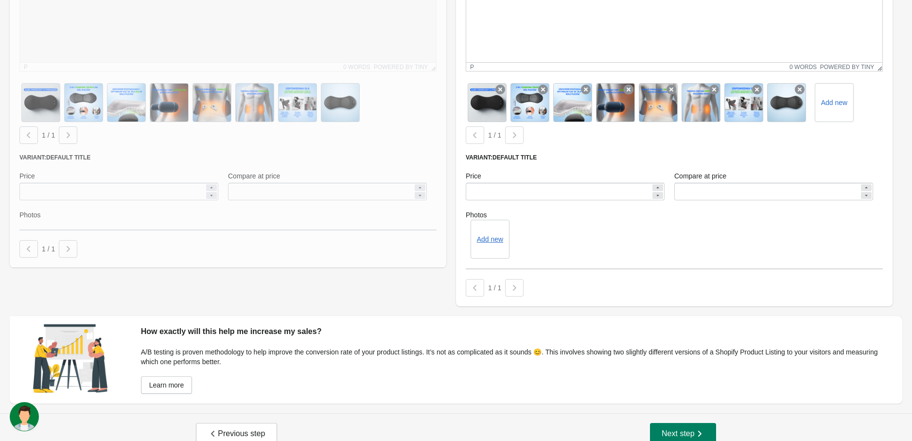
scroll to position [276, 0]
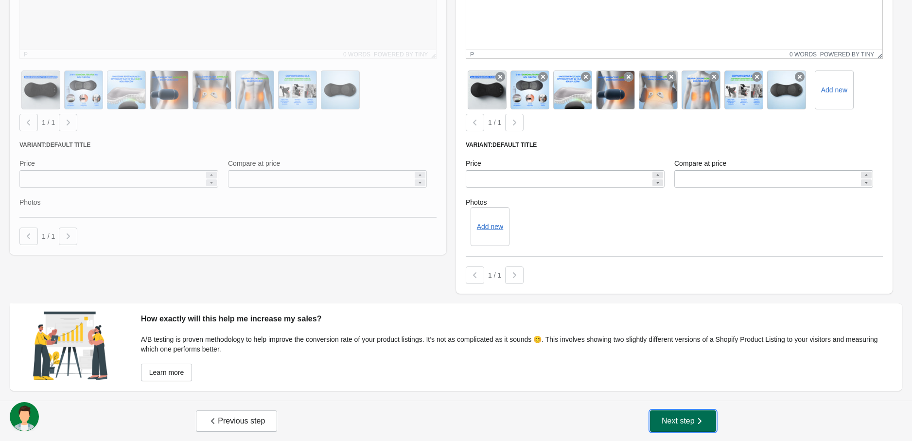
click at [685, 425] on span "Next step" at bounding box center [683, 421] width 43 height 10
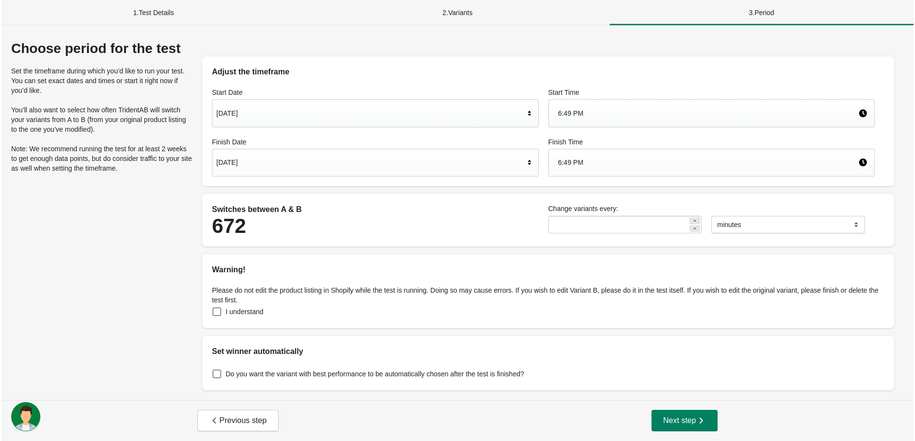
scroll to position [0, 0]
click at [362, 123] on div "[DATE]" at bounding box center [375, 113] width 331 height 28
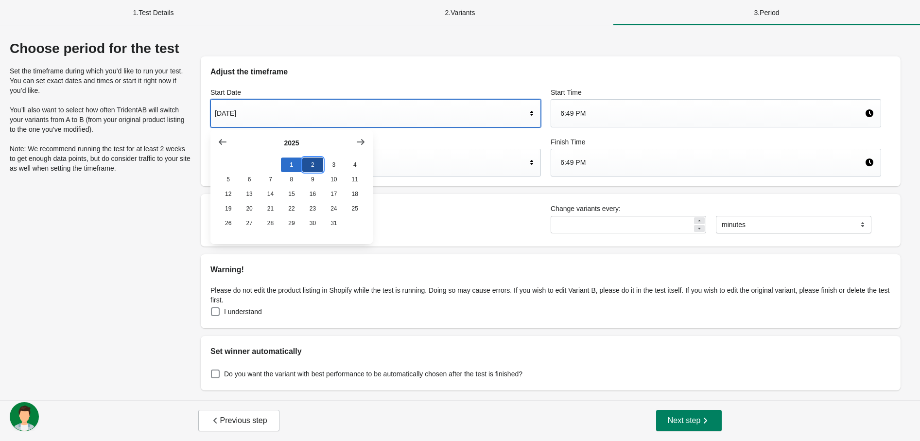
click at [311, 163] on button "2" at bounding box center [312, 165] width 21 height 15
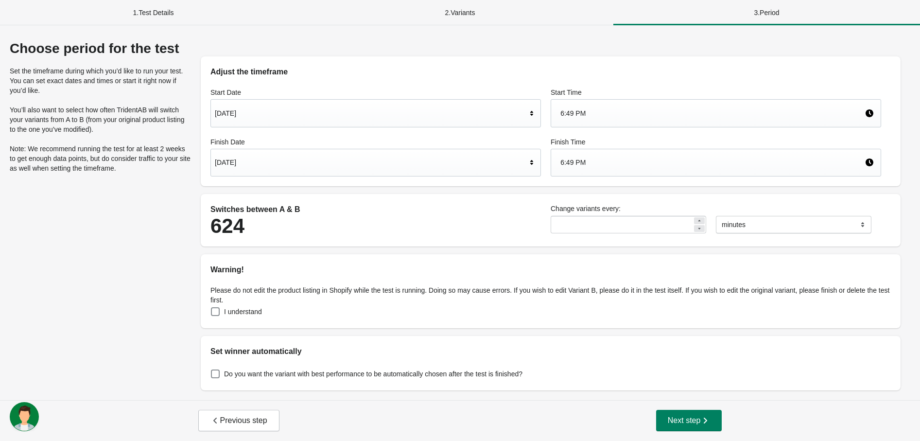
click at [634, 107] on div "6:49 PM" at bounding box center [713, 113] width 304 height 18
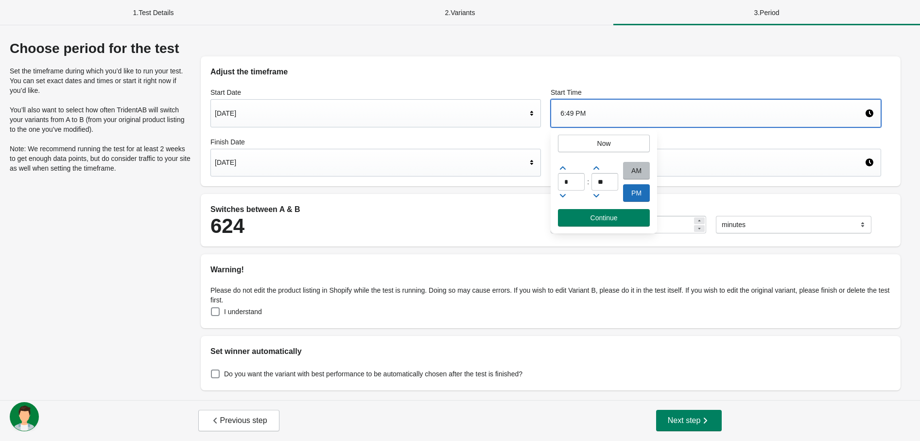
click at [640, 172] on div "AM" at bounding box center [636, 171] width 27 height 18
click at [581, 184] on input "*" at bounding box center [571, 182] width 27 height 18
type input "*"
type input "**"
click at [630, 218] on span "Continue" at bounding box center [604, 218] width 76 height 8
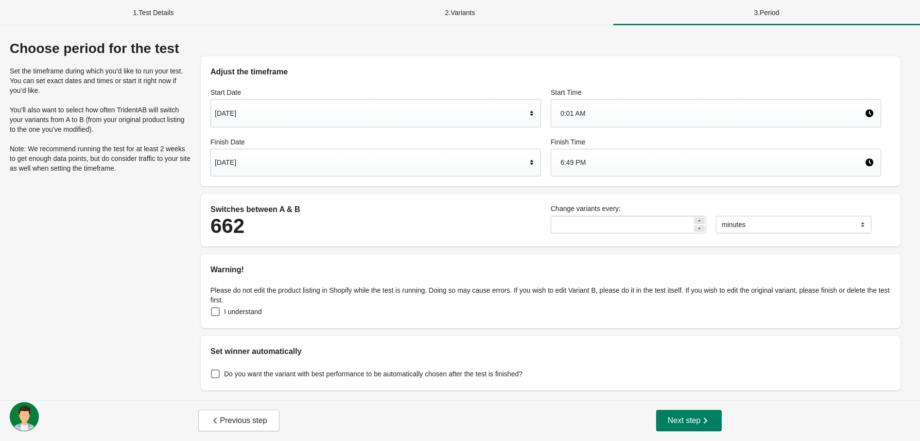
click at [296, 153] on div "[DATE]" at bounding box center [371, 162] width 312 height 18
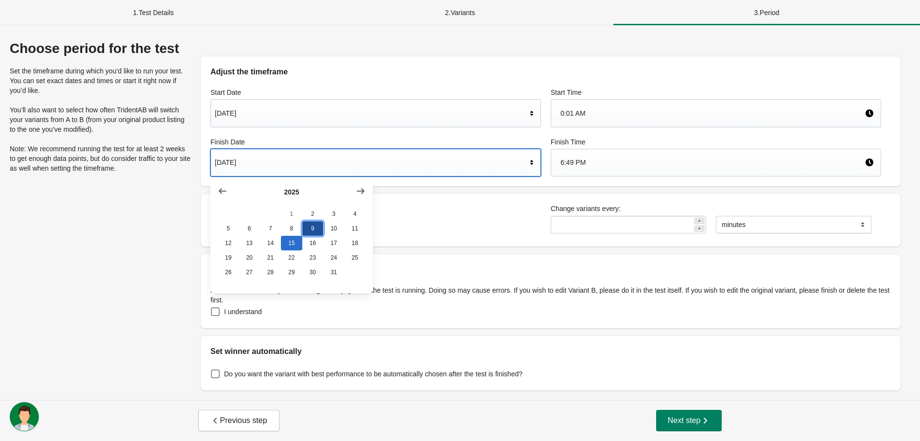
click at [314, 228] on button "9" at bounding box center [312, 228] width 21 height 15
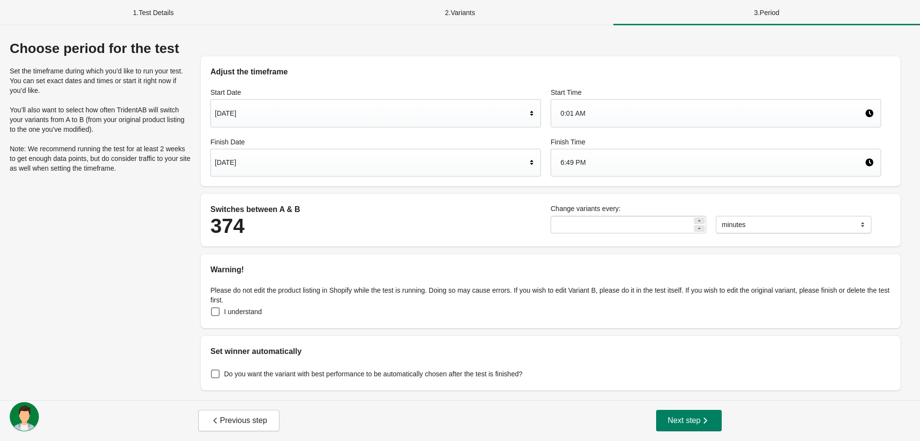
click at [625, 175] on div "6:49 PM" at bounding box center [716, 163] width 331 height 28
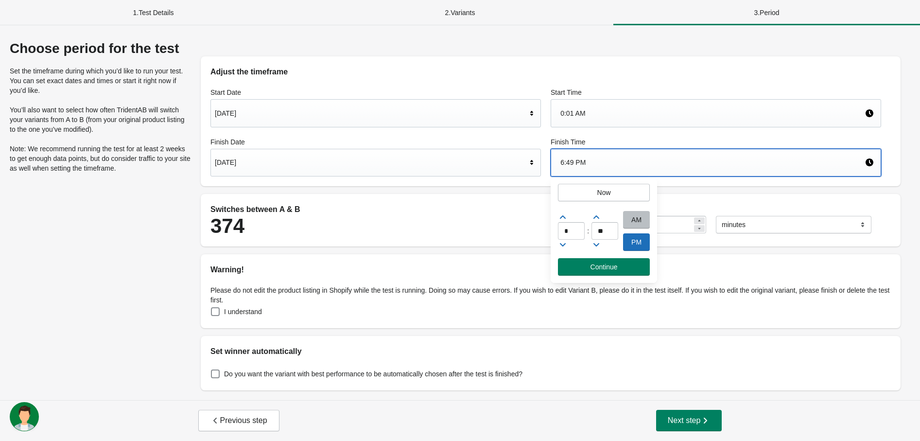
click at [633, 241] on div "PM" at bounding box center [636, 242] width 27 height 18
drag, startPoint x: 632, startPoint y: 219, endPoint x: 645, endPoint y: 239, distance: 23.6
click at [645, 239] on div "AM PM" at bounding box center [636, 231] width 27 height 40
click at [579, 232] on input "*" at bounding box center [571, 231] width 27 height 18
type input "**"
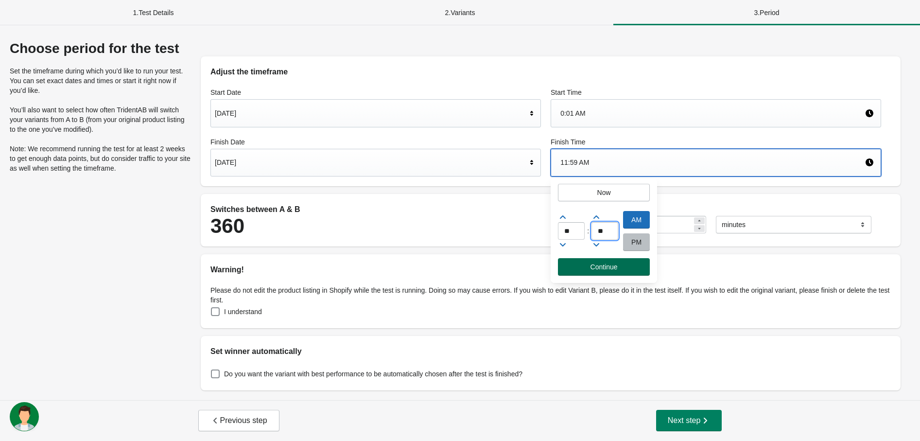
type input "**"
click at [608, 271] on button "Continue" at bounding box center [604, 267] width 92 height 18
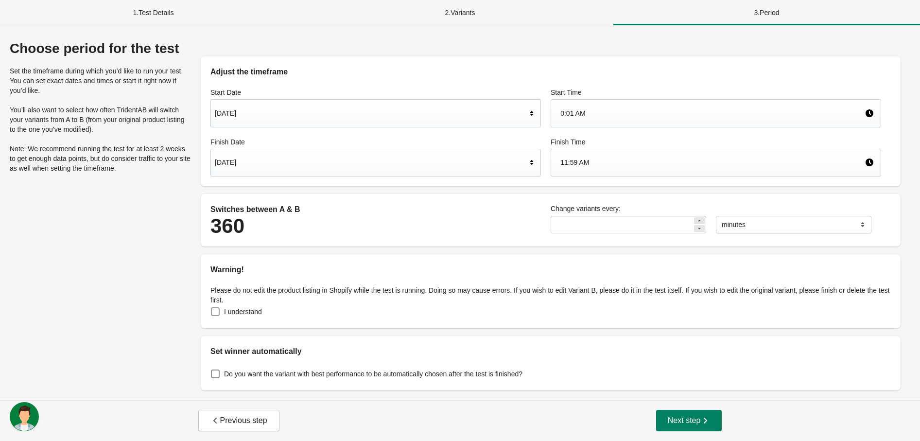
click at [219, 313] on span at bounding box center [215, 311] width 9 height 9
click at [678, 418] on span "Next step" at bounding box center [689, 421] width 43 height 10
